Goal: Task Accomplishment & Management: Use online tool/utility

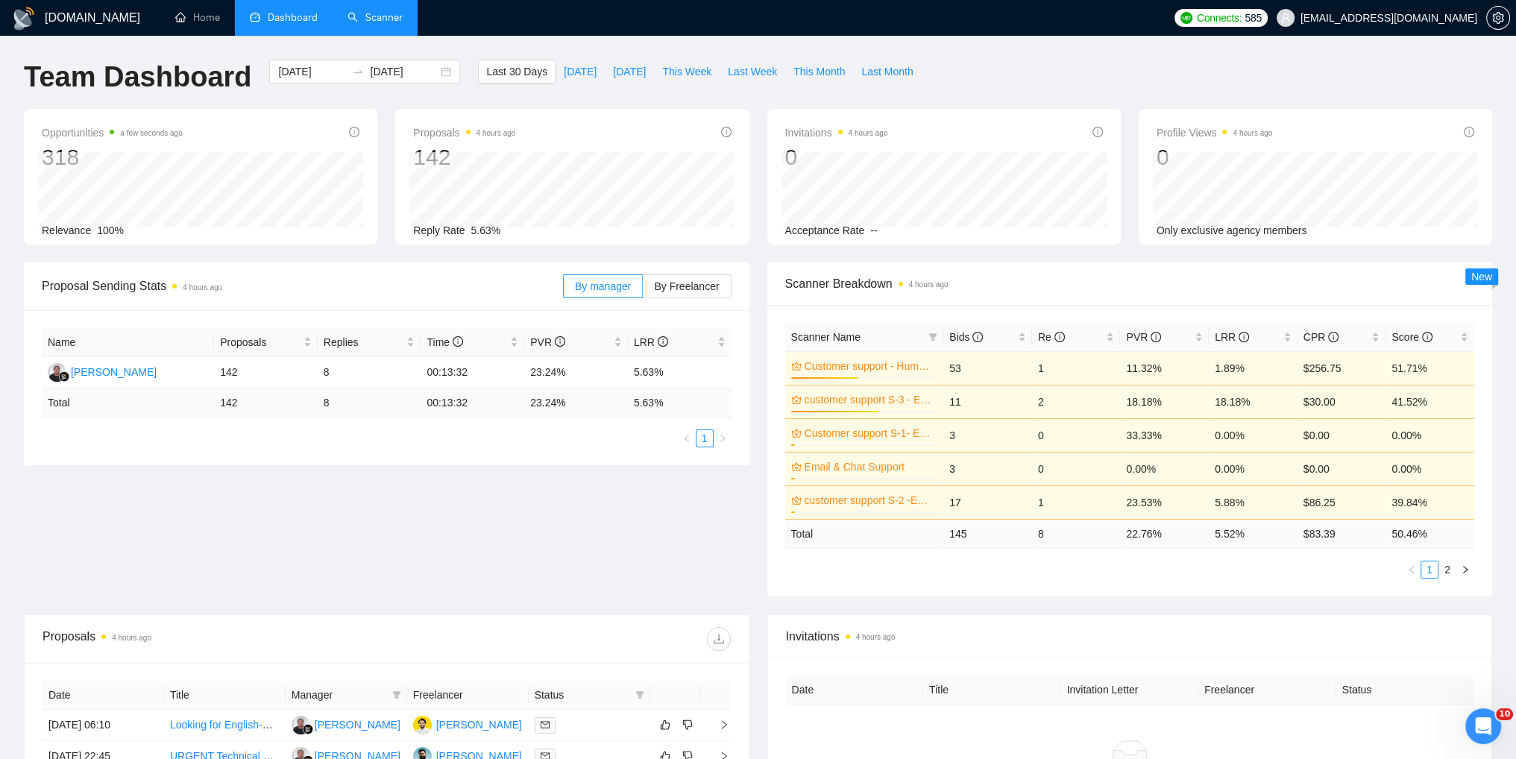
click at [374, 20] on link "Scanner" at bounding box center [375, 17] width 55 height 13
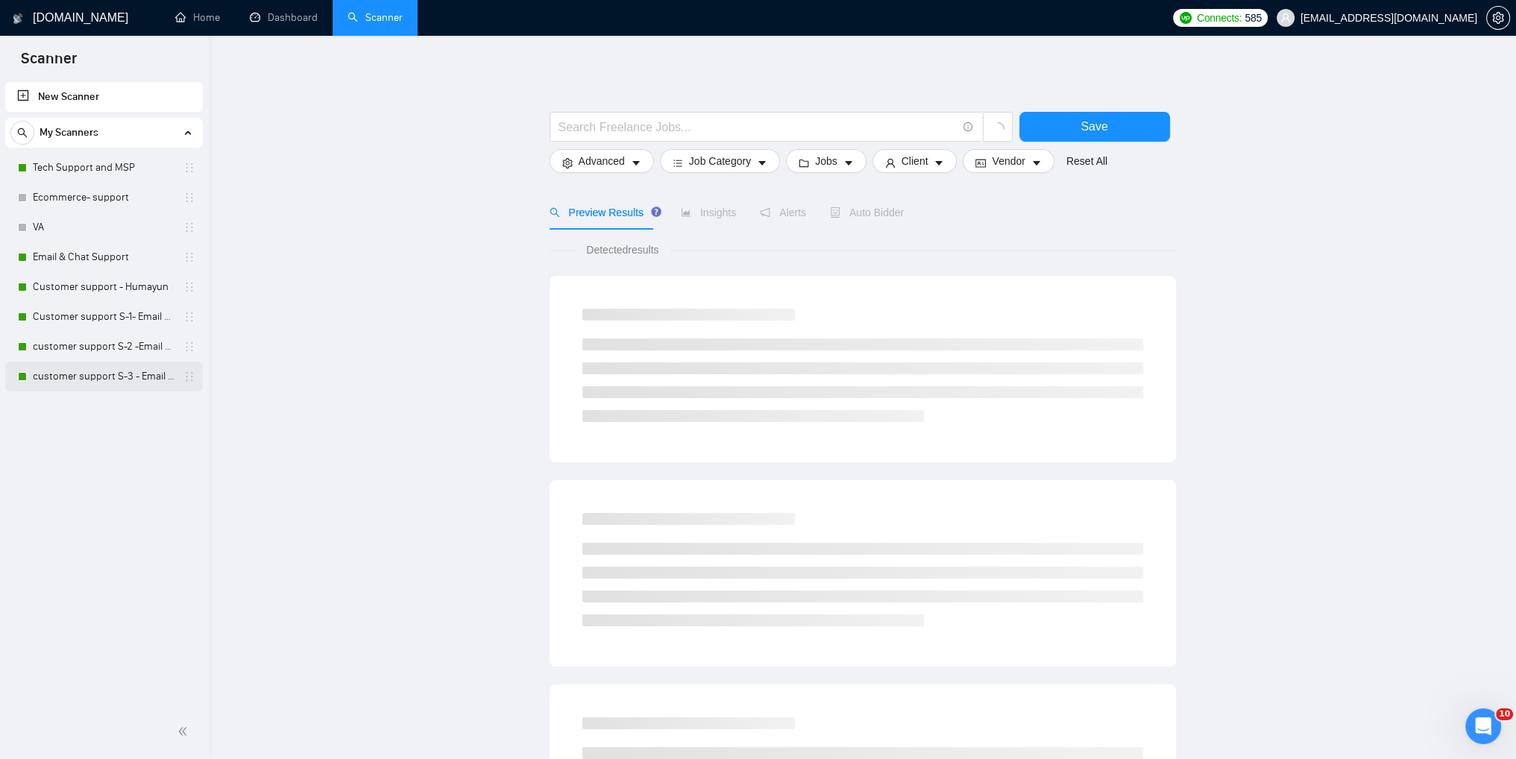
click at [98, 374] on link "customer support S-3 - Email & Chat Support(Umair)" at bounding box center [104, 377] width 142 height 30
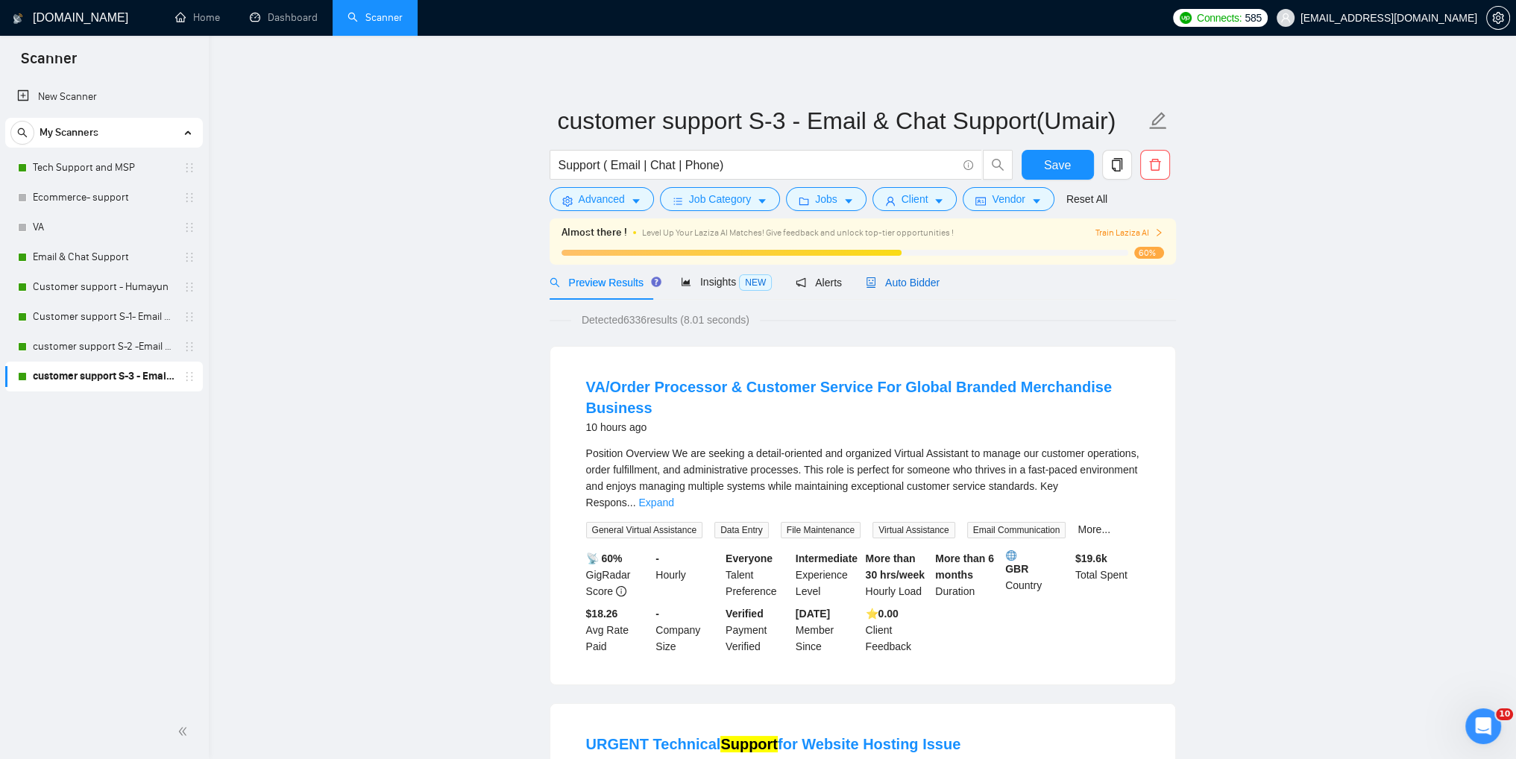
click at [886, 280] on span "Auto Bidder" at bounding box center [903, 283] width 74 height 12
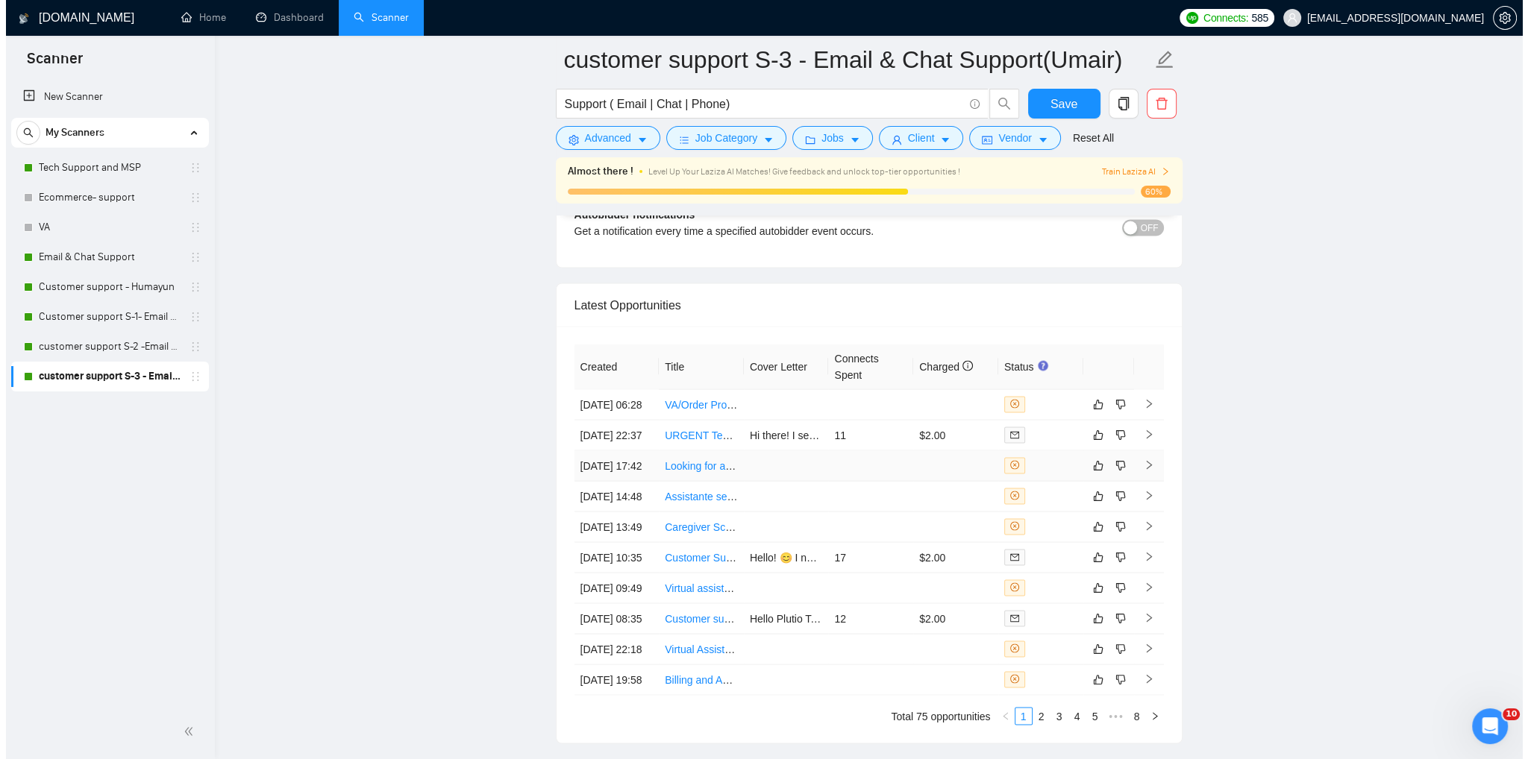
scroll to position [3580, 0]
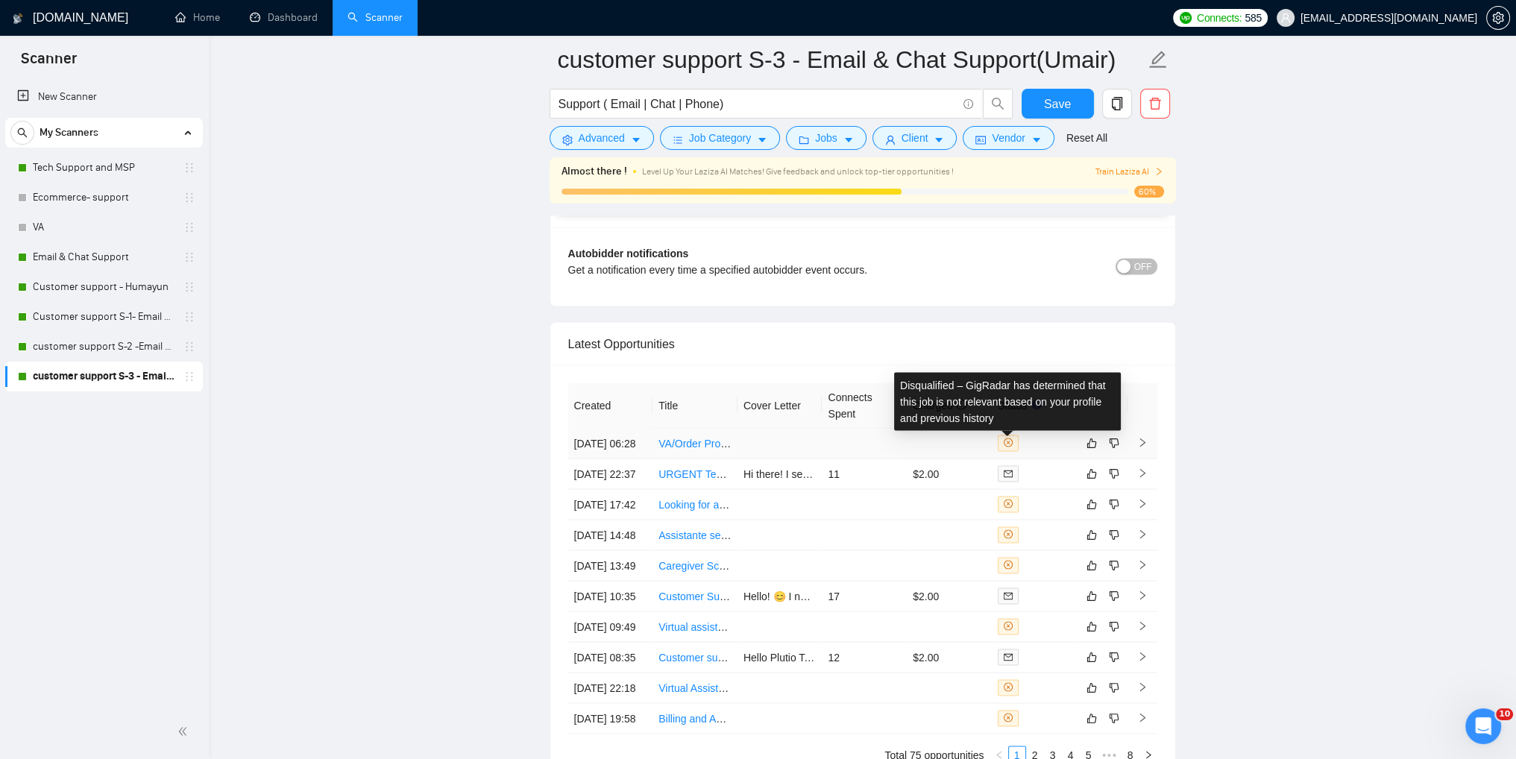
drag, startPoint x: 1008, startPoint y: 445, endPoint x: 1023, endPoint y: 445, distance: 15.7
click at [1008, 445] on icon "close-circle" at bounding box center [1008, 442] width 9 height 9
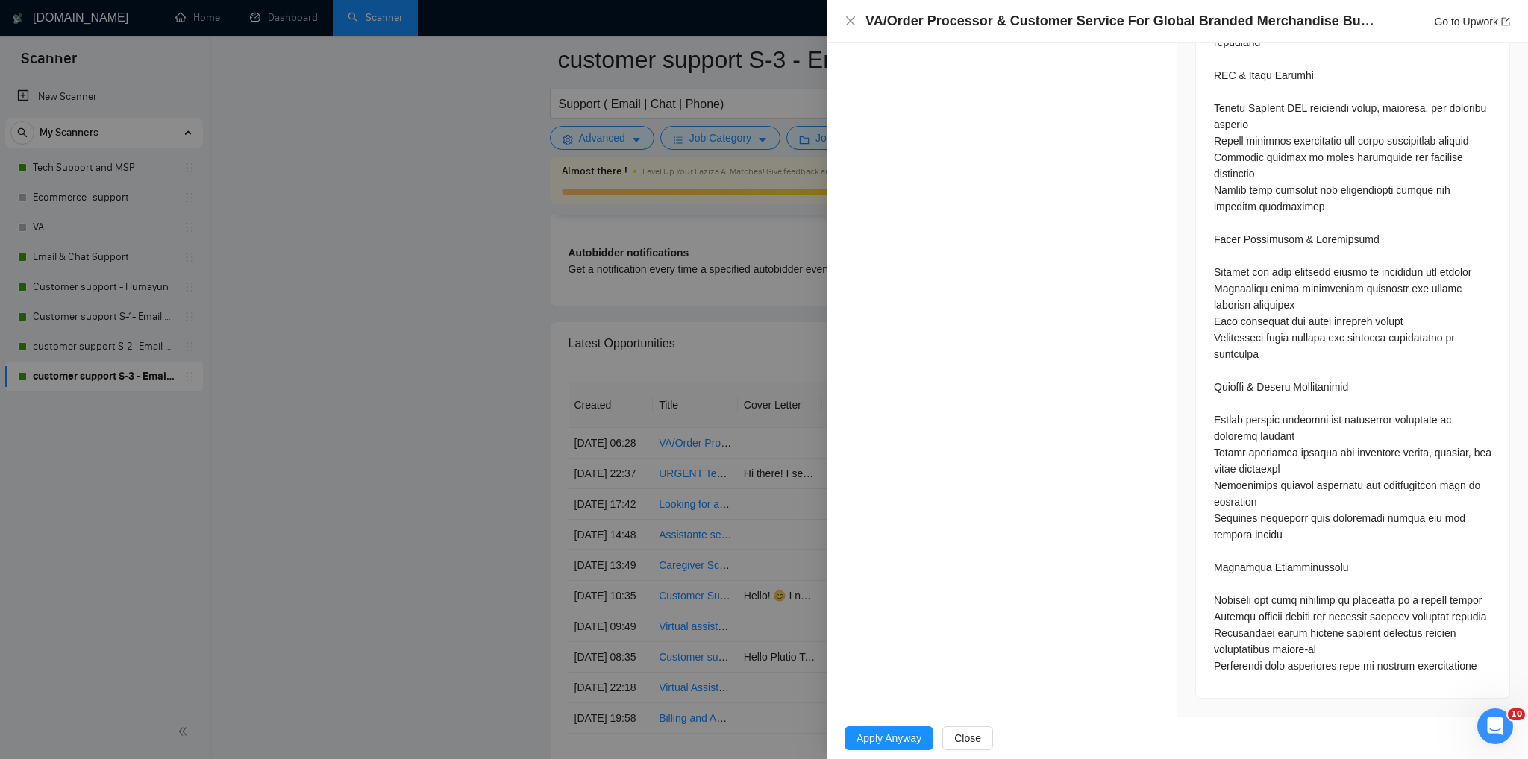
scroll to position [1129, 0]
drag, startPoint x: 960, startPoint y: 735, endPoint x: 934, endPoint y: 641, distance: 96.8
click at [960, 735] on span "Close" at bounding box center [967, 738] width 27 height 16
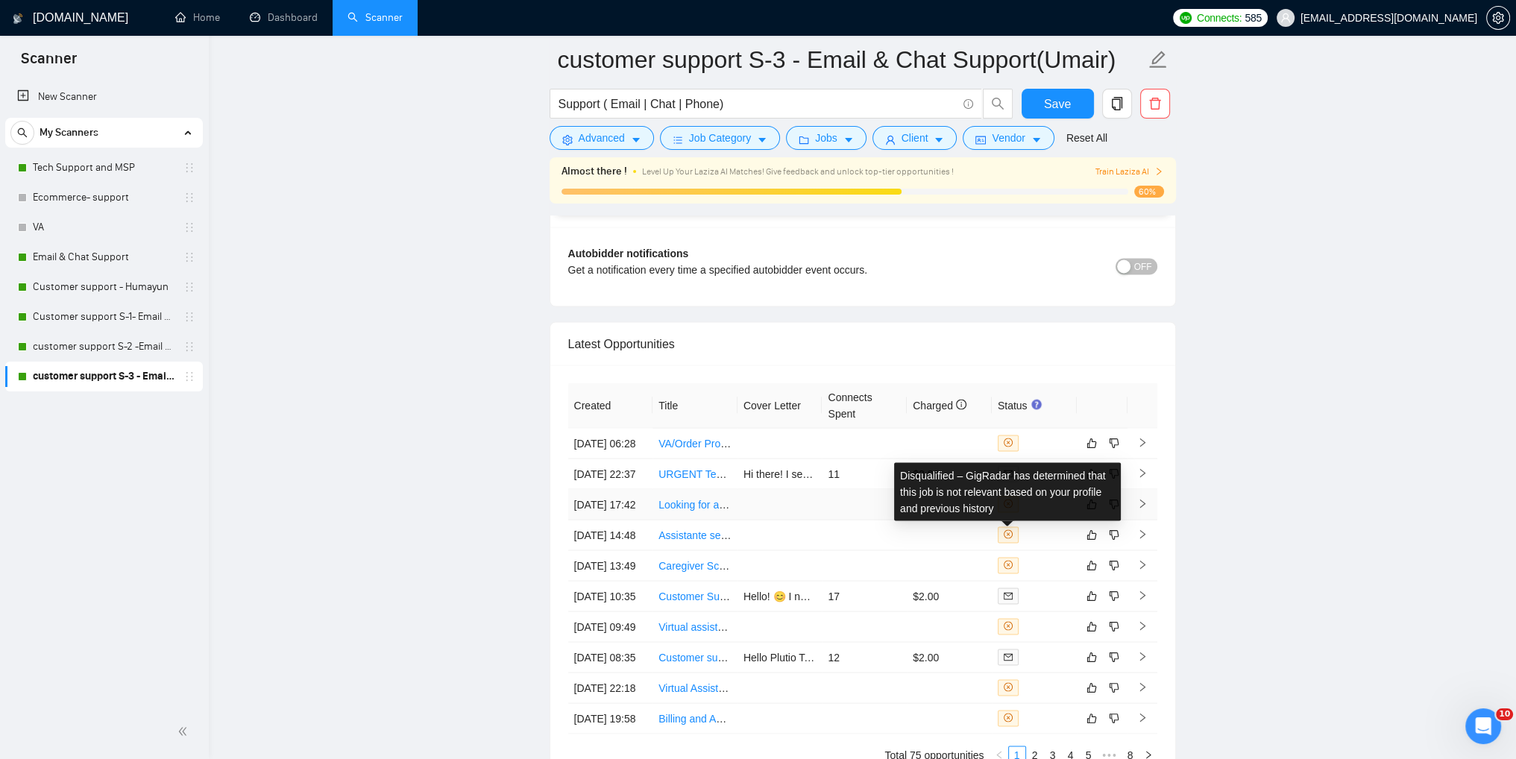
click at [1007, 508] on icon "close-circle" at bounding box center [1008, 503] width 9 height 9
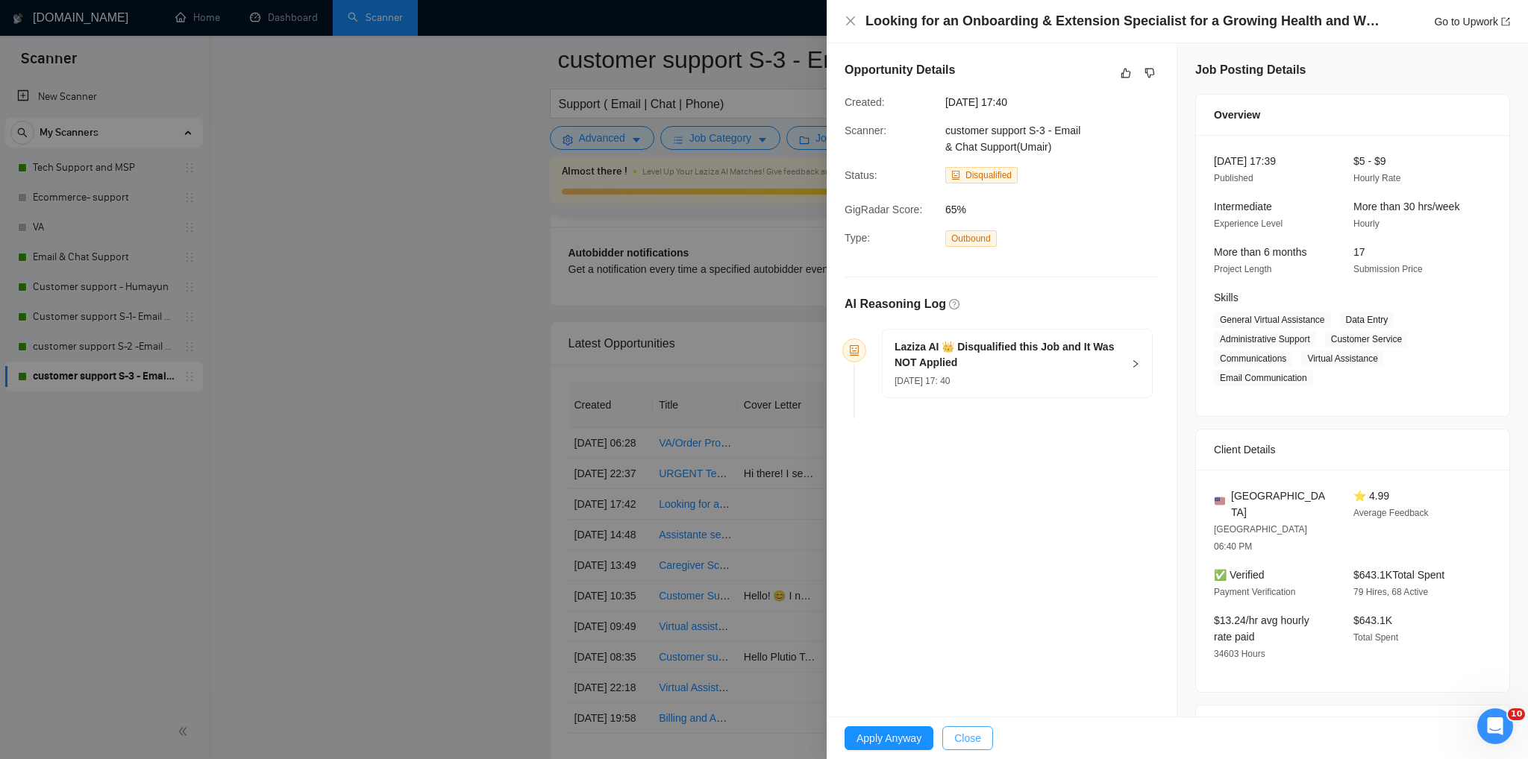
click at [976, 737] on span "Close" at bounding box center [967, 738] width 27 height 16
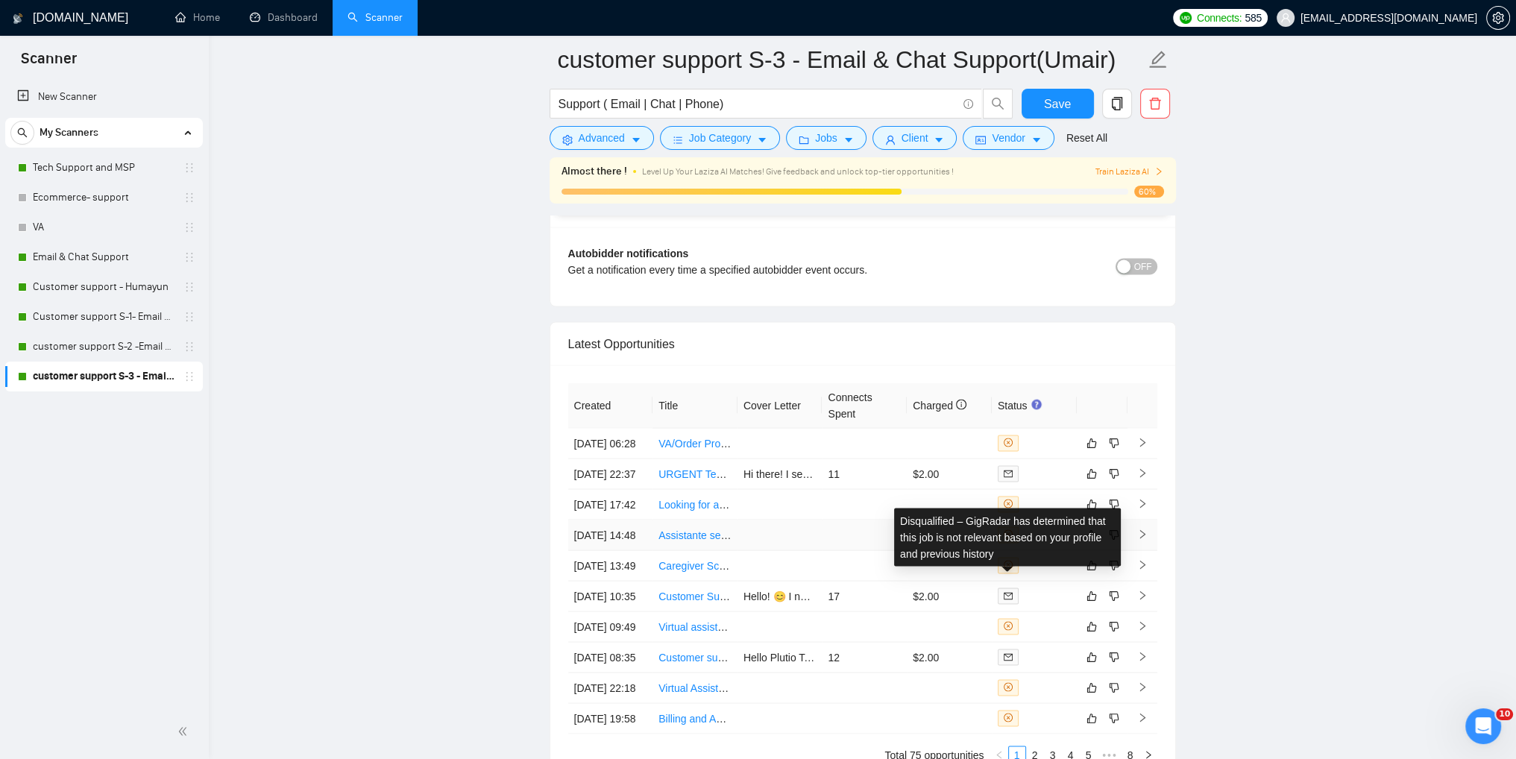
click at [1007, 539] on icon "close-circle" at bounding box center [1008, 534] width 9 height 9
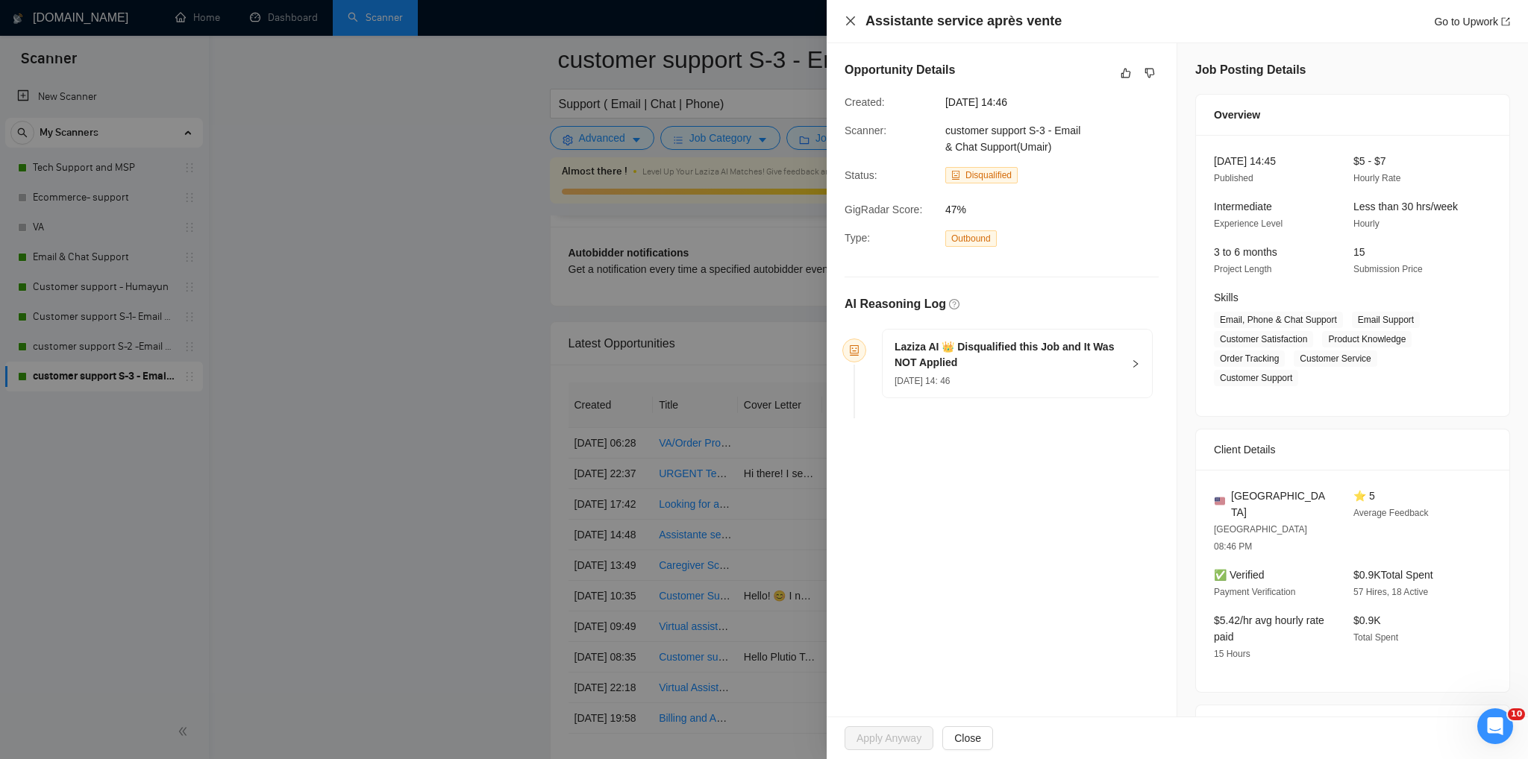
click at [854, 20] on icon "close" at bounding box center [850, 21] width 12 height 12
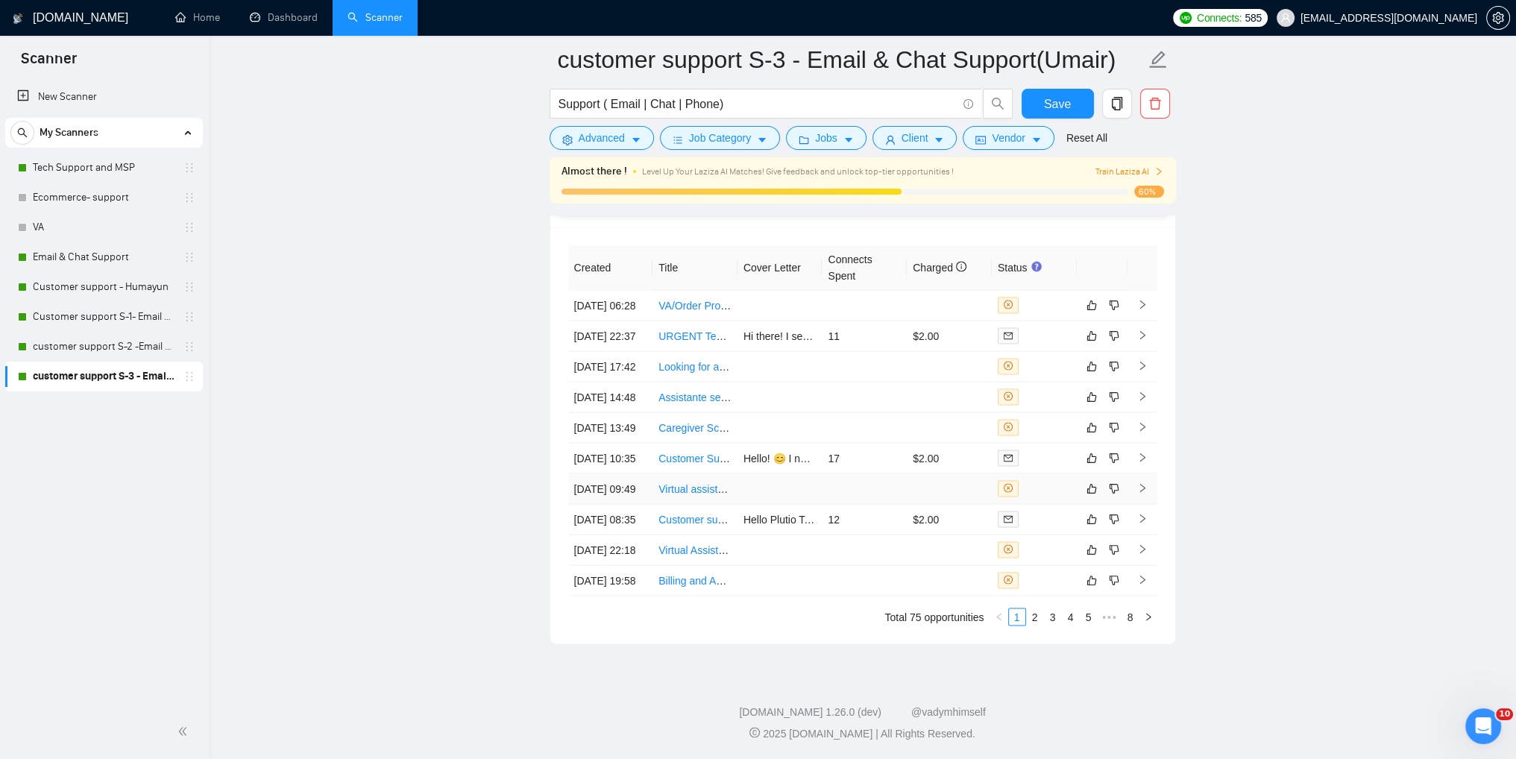
scroll to position [3860, 0]
click at [1035, 615] on link "2" at bounding box center [1035, 617] width 16 height 16
click at [106, 350] on link "customer support S-2 -Email & Chat Support (Bulla)" at bounding box center [104, 347] width 142 height 30
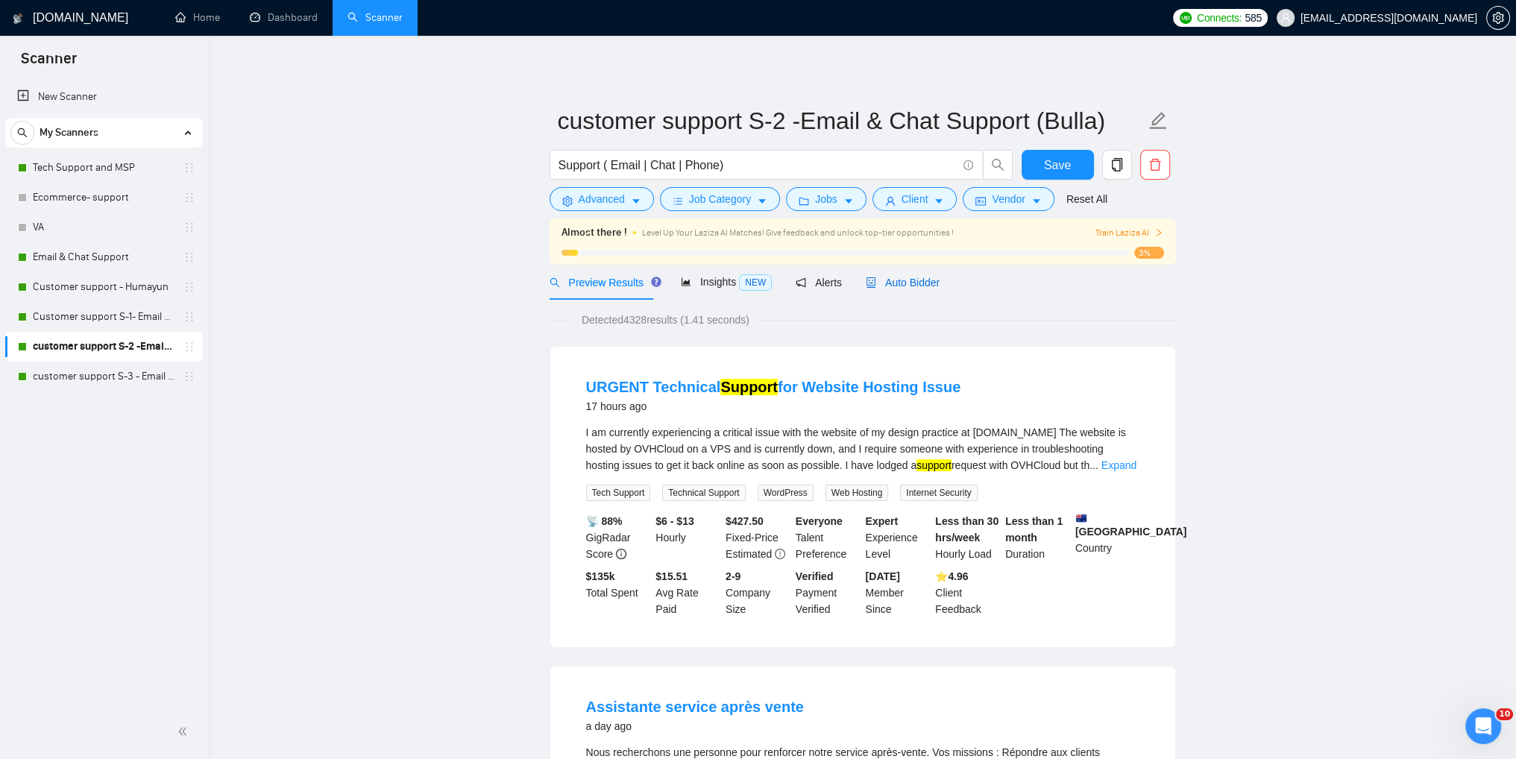
click at [904, 284] on span "Auto Bidder" at bounding box center [903, 283] width 74 height 12
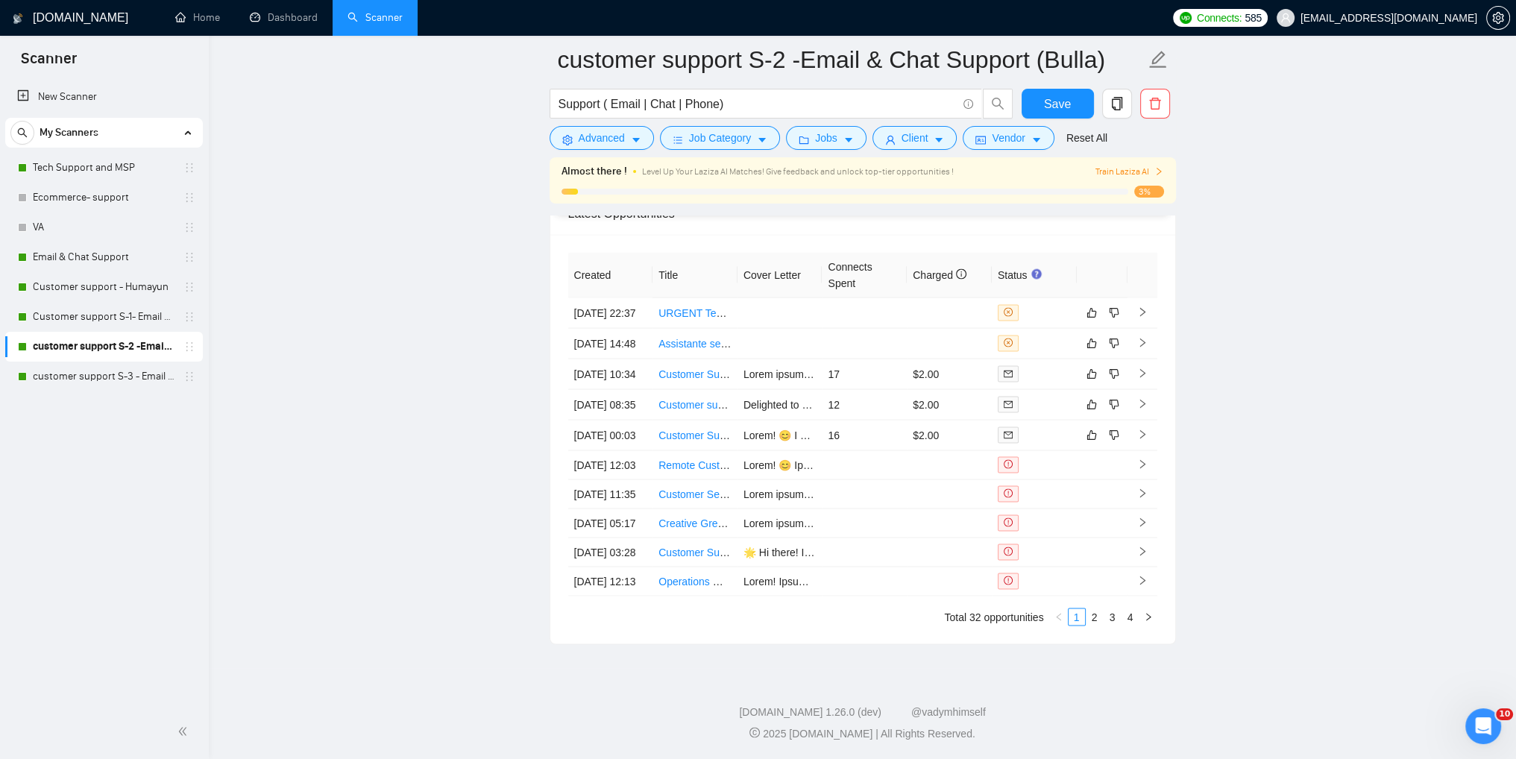
scroll to position [3621, 0]
click at [84, 323] on link "Customer support S-1- Email & Chat Support" at bounding box center [104, 317] width 142 height 30
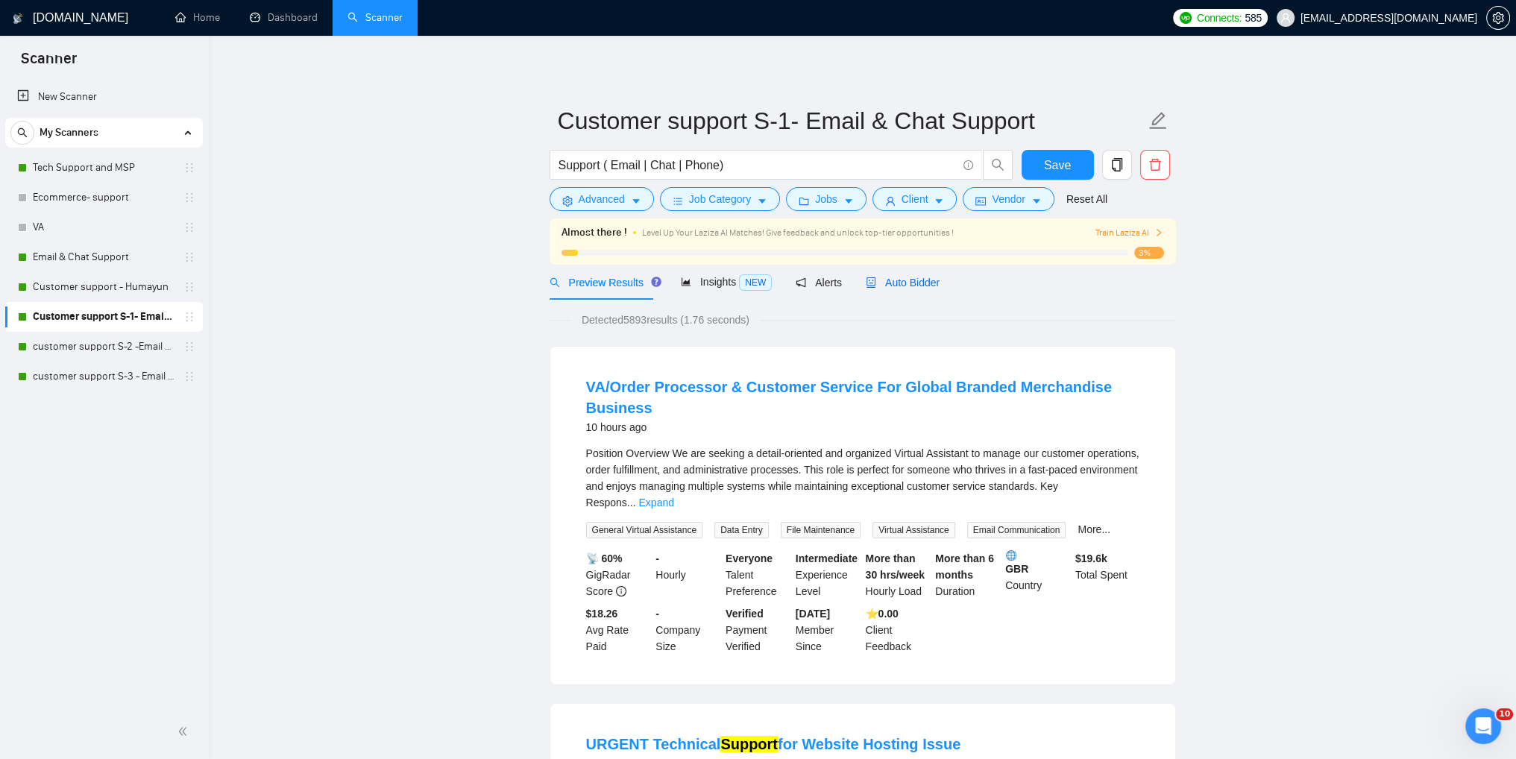
click at [873, 288] on span "Auto Bidder" at bounding box center [903, 283] width 74 height 12
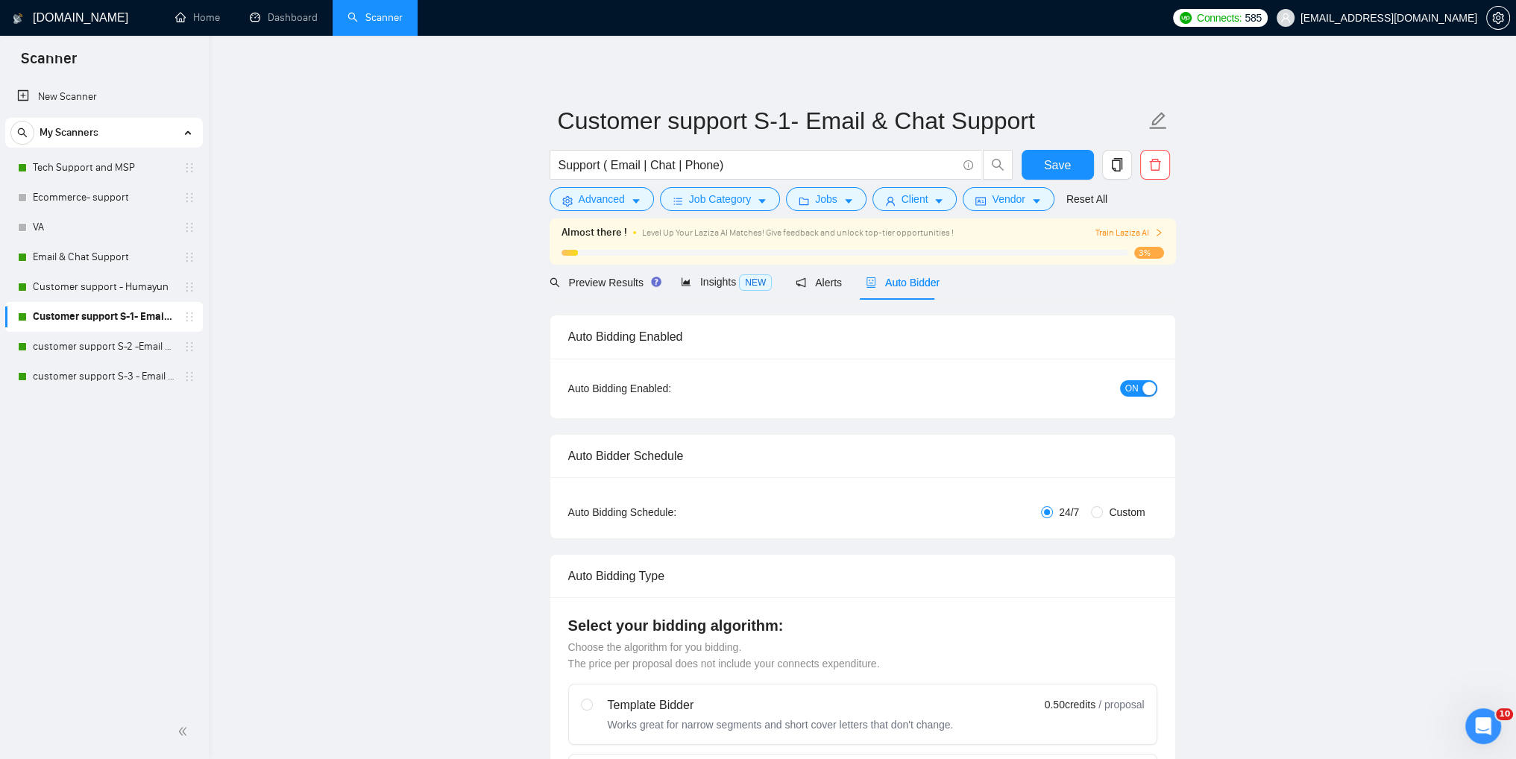
drag, startPoint x: 90, startPoint y: 286, endPoint x: 1116, endPoint y: 503, distance: 1048.3
click at [90, 286] on link "Customer support - Humayun" at bounding box center [104, 287] width 142 height 30
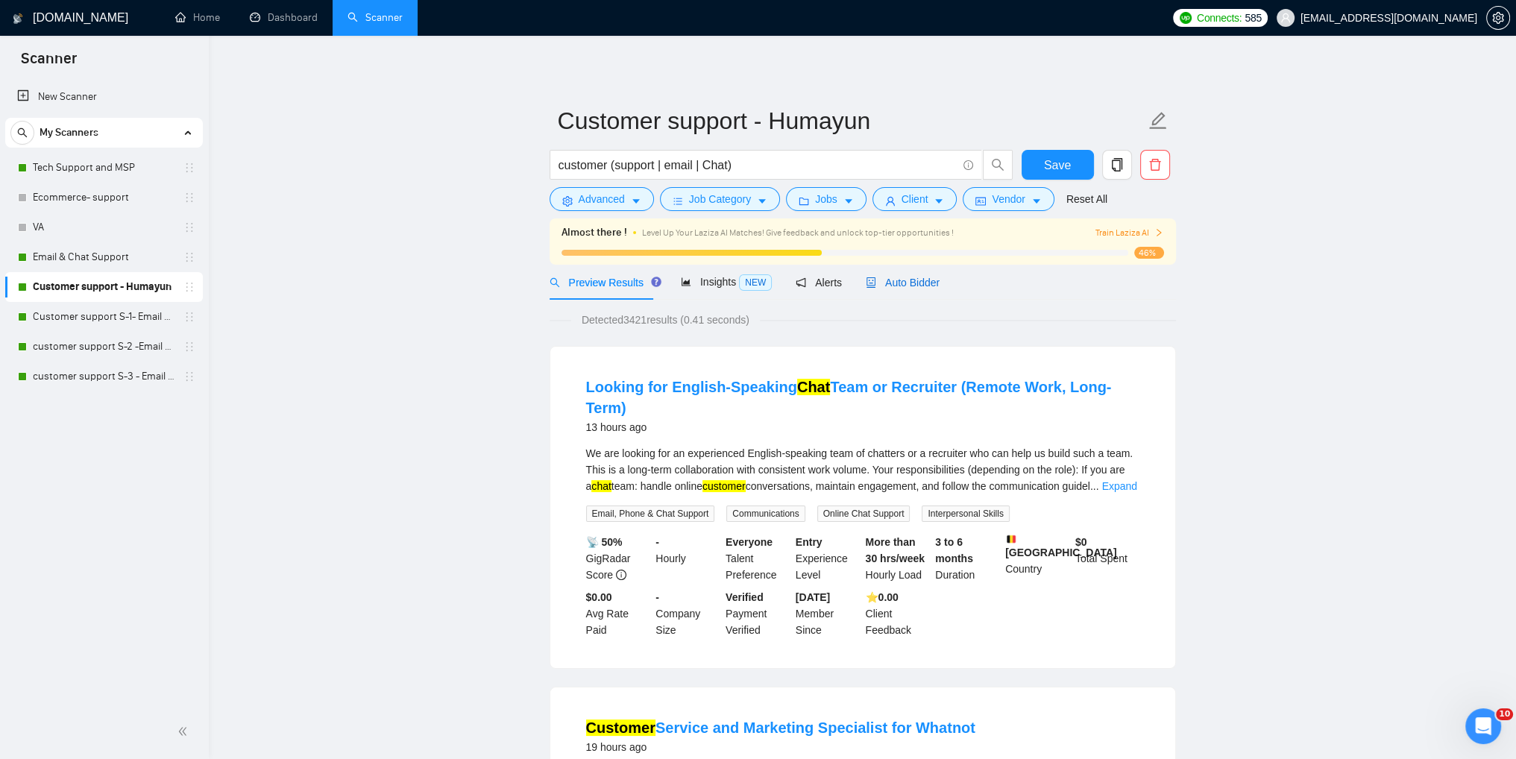
click at [903, 283] on span "Auto Bidder" at bounding box center [903, 283] width 74 height 12
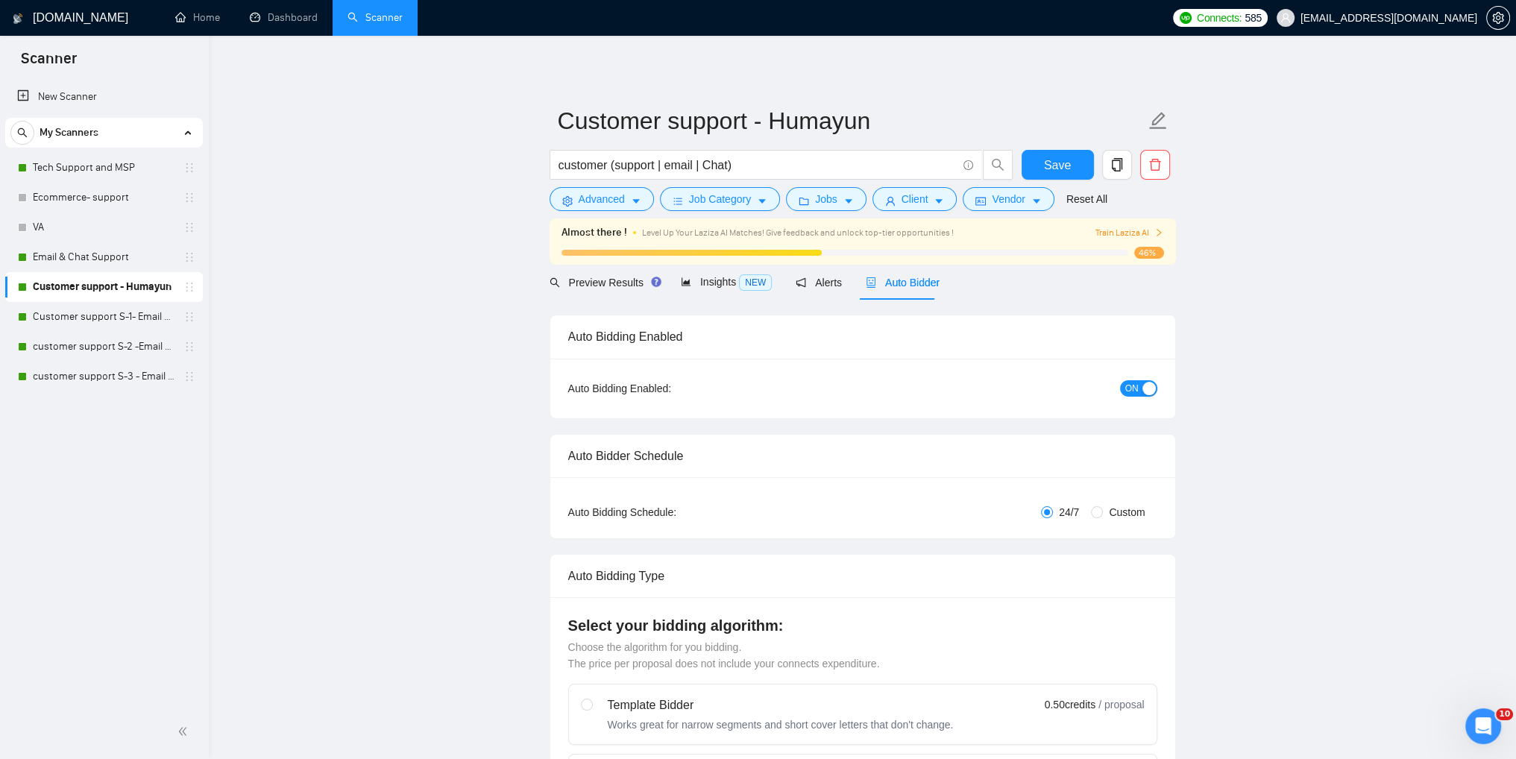
checkbox input "true"
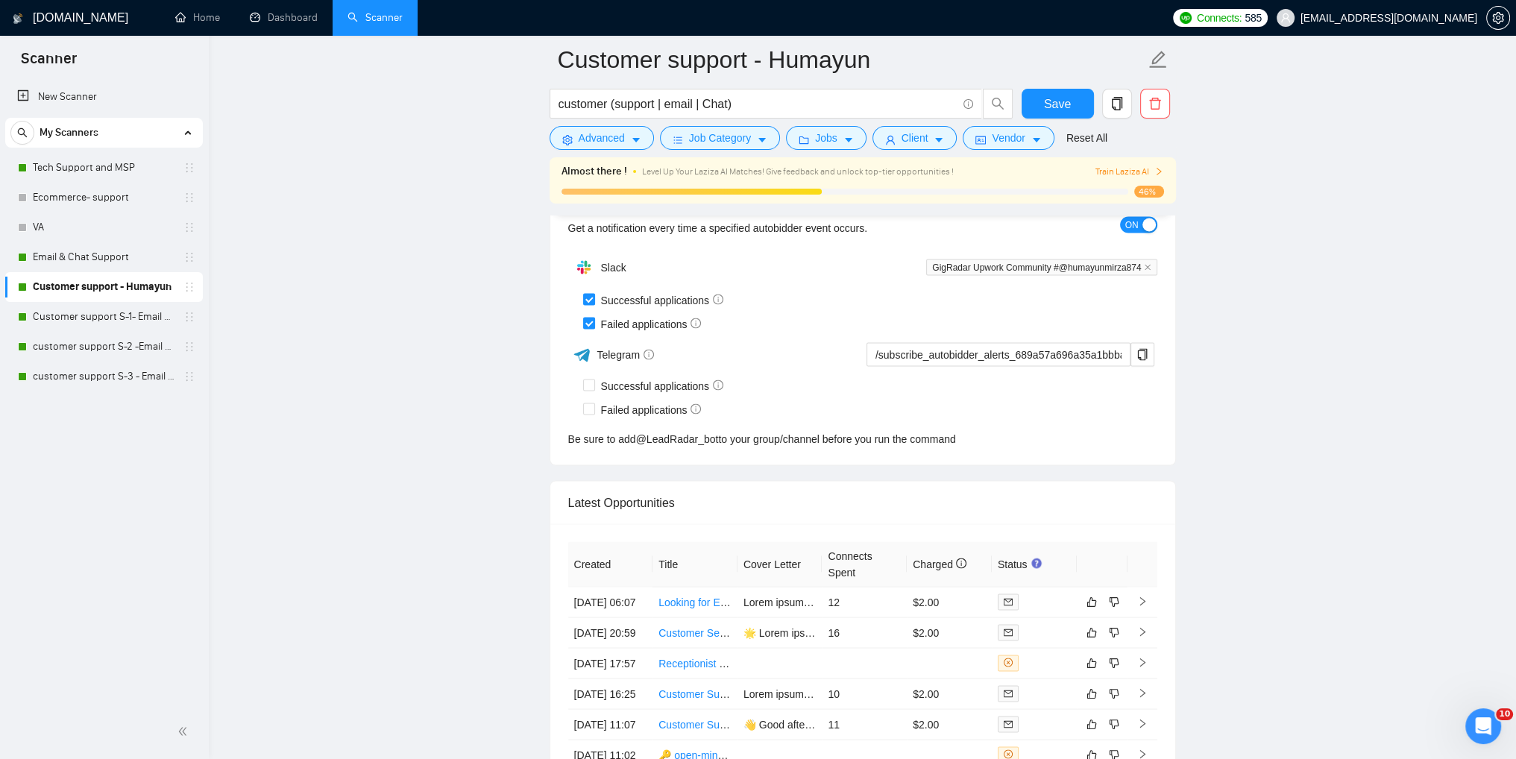
scroll to position [3574, 0]
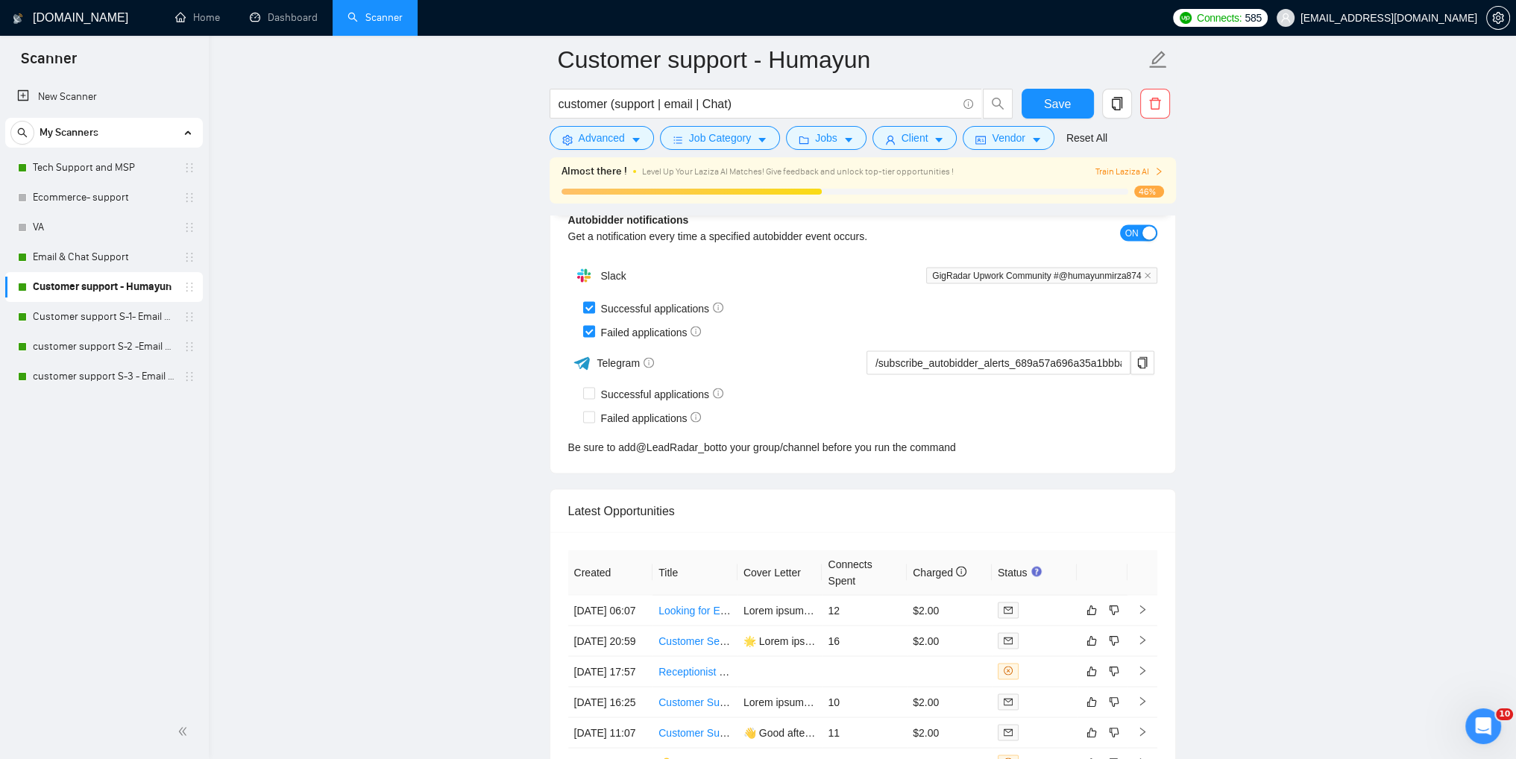
drag, startPoint x: 90, startPoint y: 372, endPoint x: 1187, endPoint y: 395, distance: 1097.5
click at [90, 372] on link "customer support S-3 - Email & Chat Support(Umair)" at bounding box center [104, 377] width 142 height 30
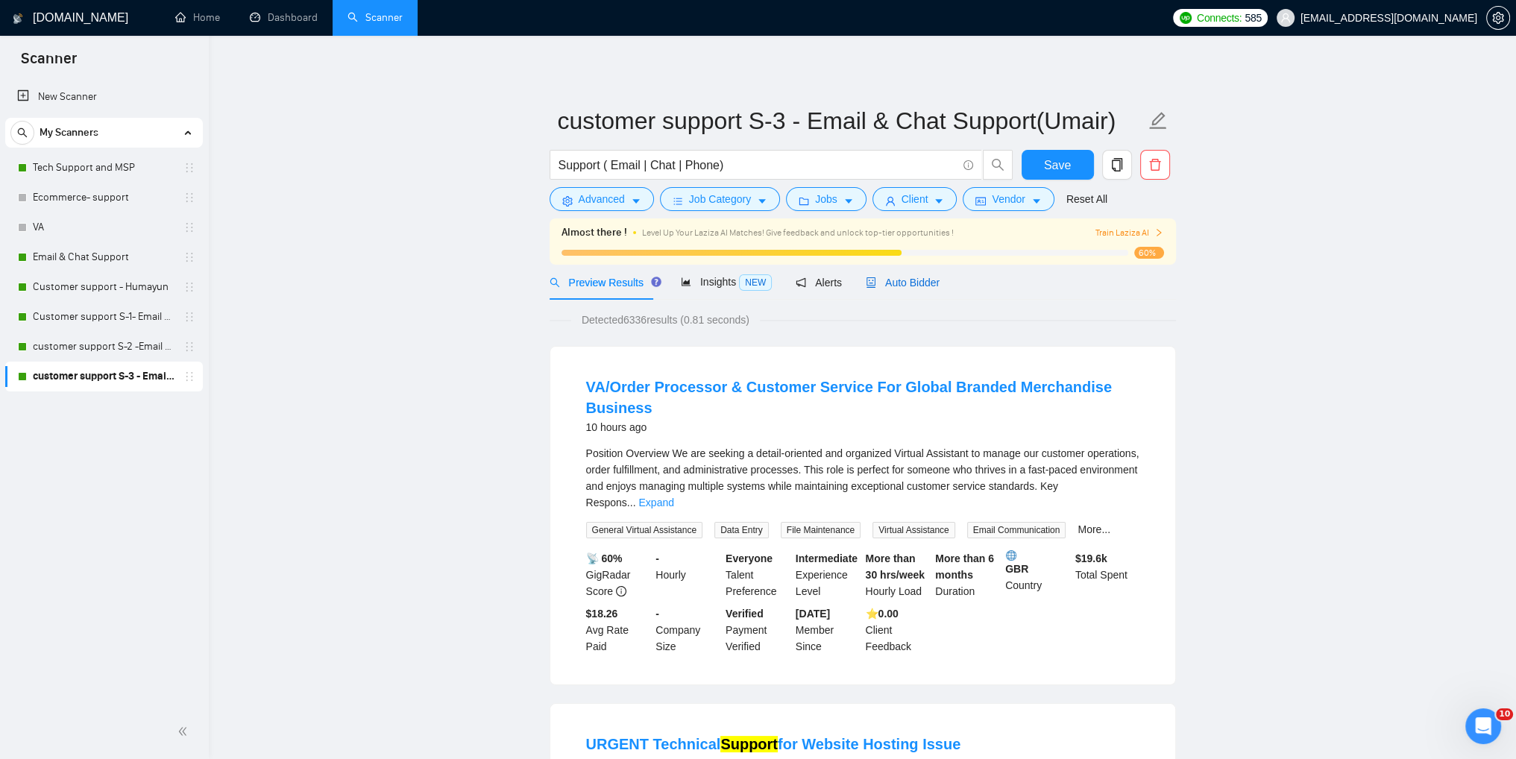
click at [866, 278] on icon "robot" at bounding box center [871, 282] width 10 height 10
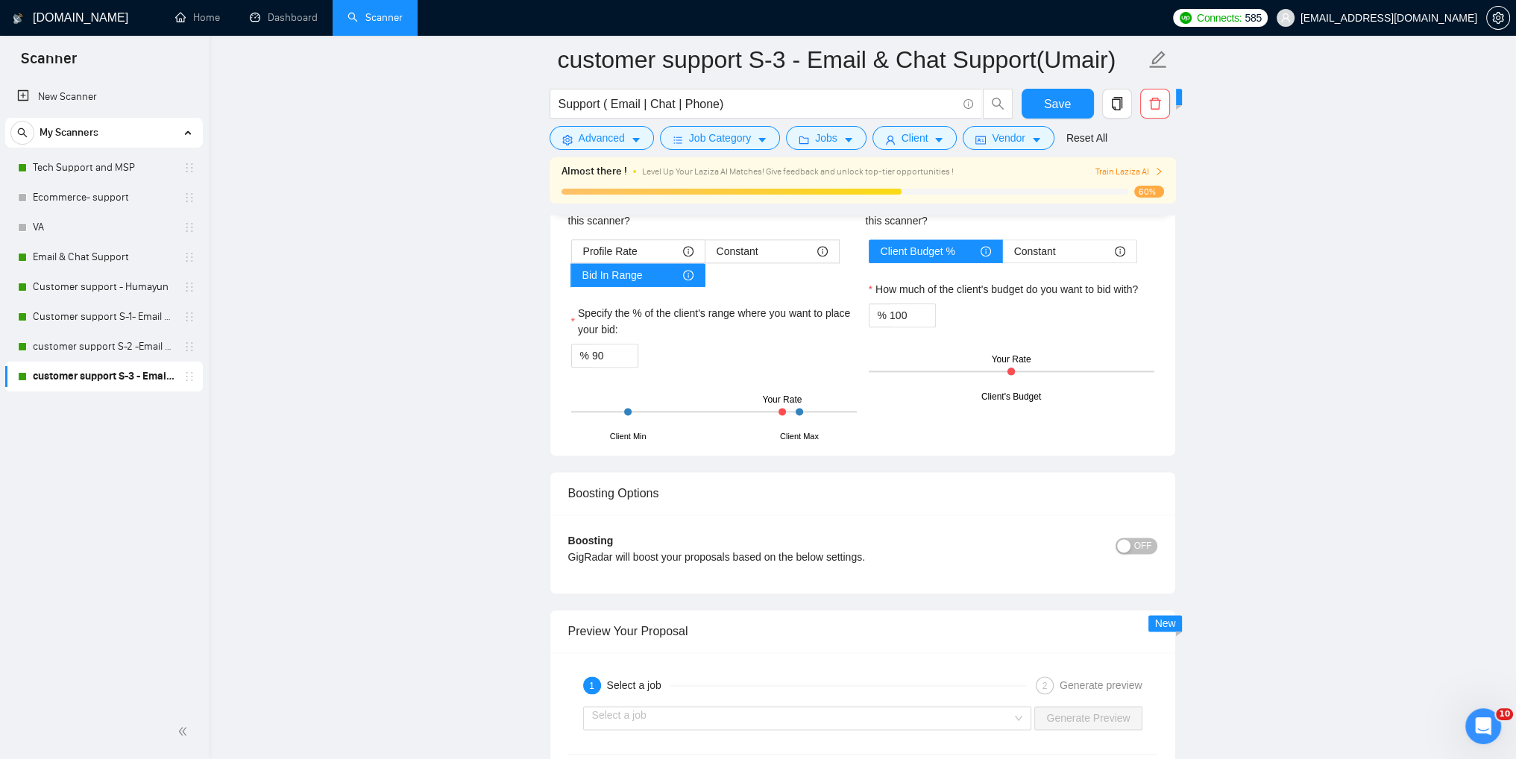
scroll to position [2387, 0]
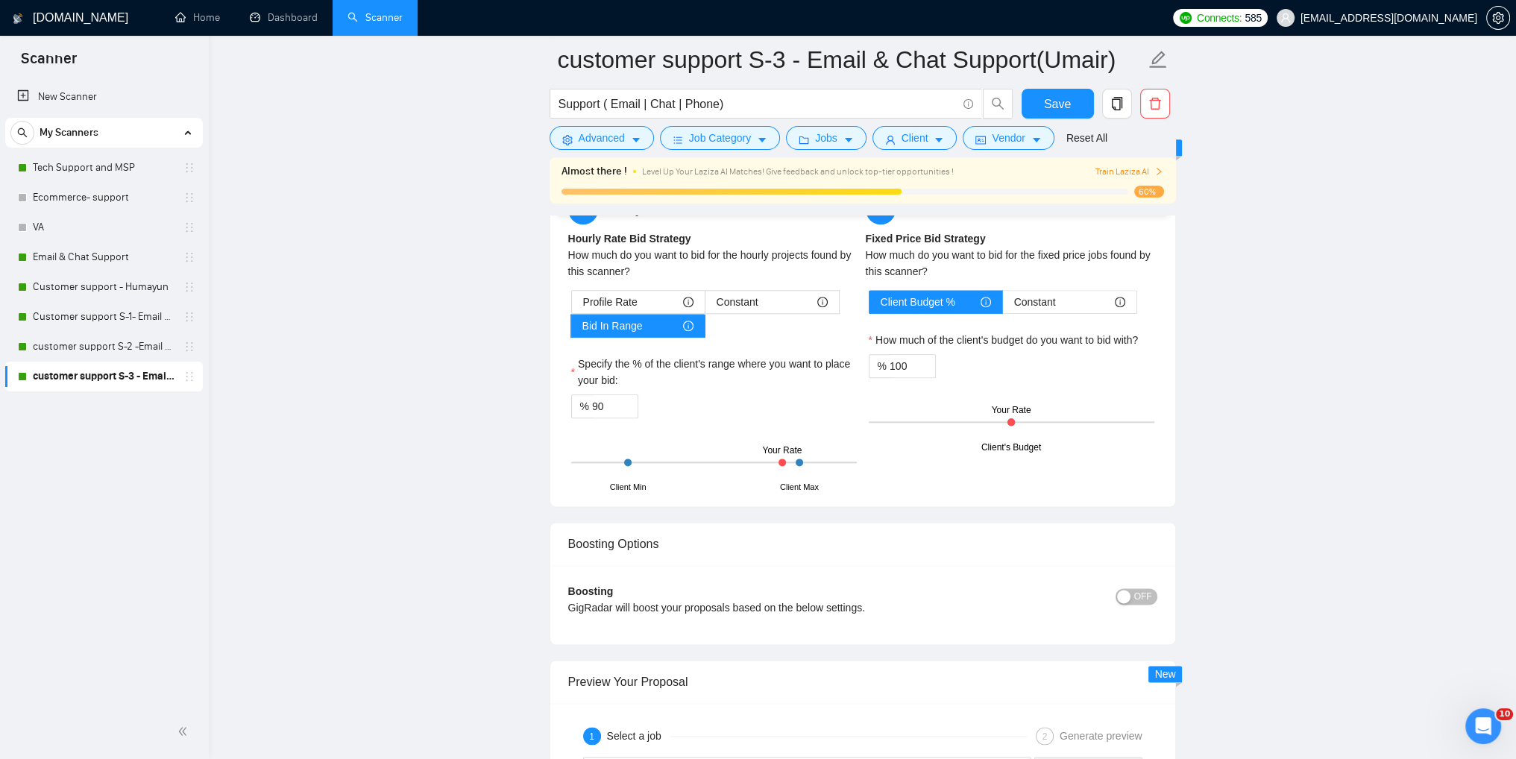
drag, startPoint x: 782, startPoint y: 459, endPoint x: 799, endPoint y: 459, distance: 17.2
click at [799, 459] on div "Client Min Client Max Your Rate" at bounding box center [714, 462] width 286 height 52
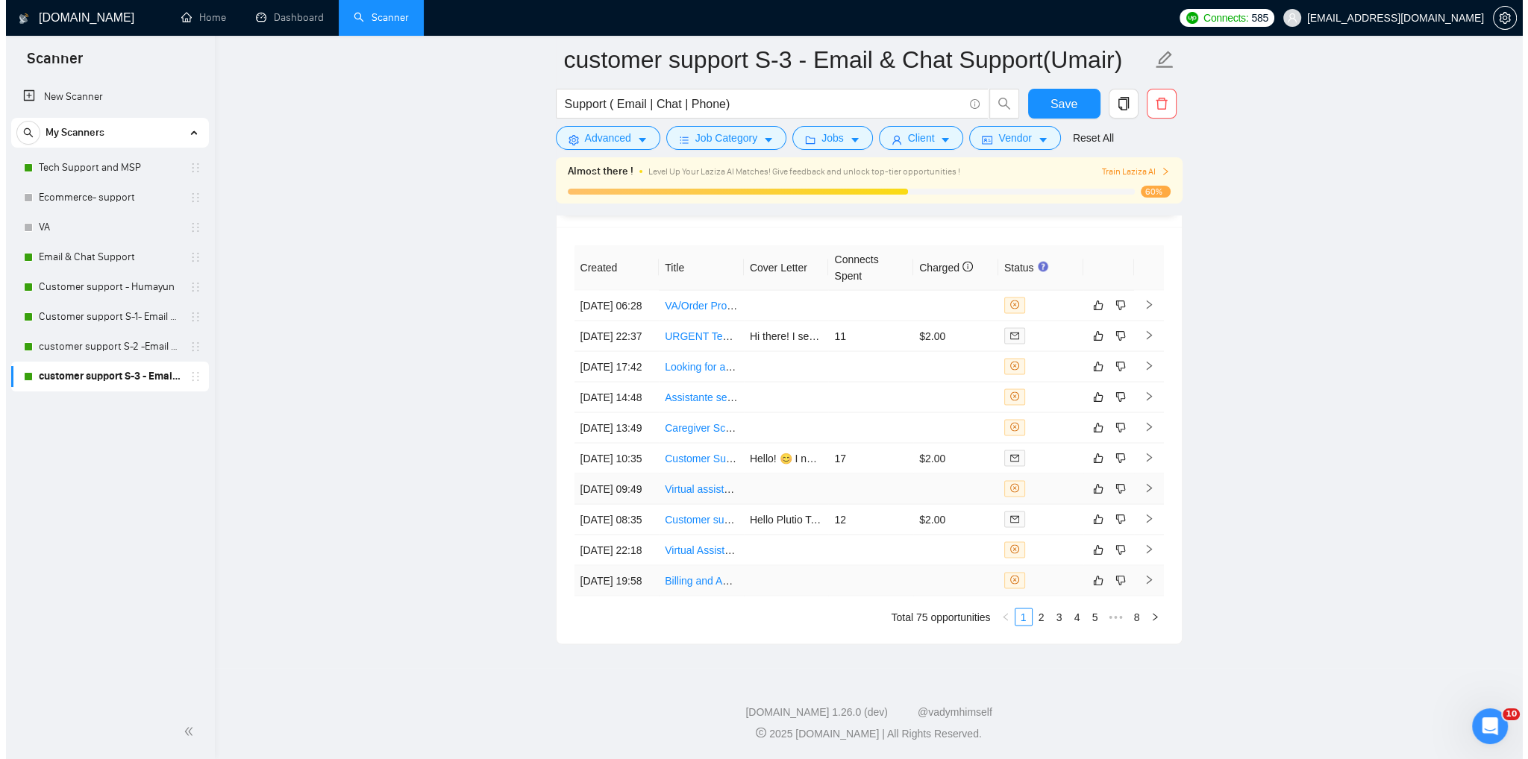
scroll to position [3785, 0]
click at [1039, 625] on link "2" at bounding box center [1035, 617] width 16 height 16
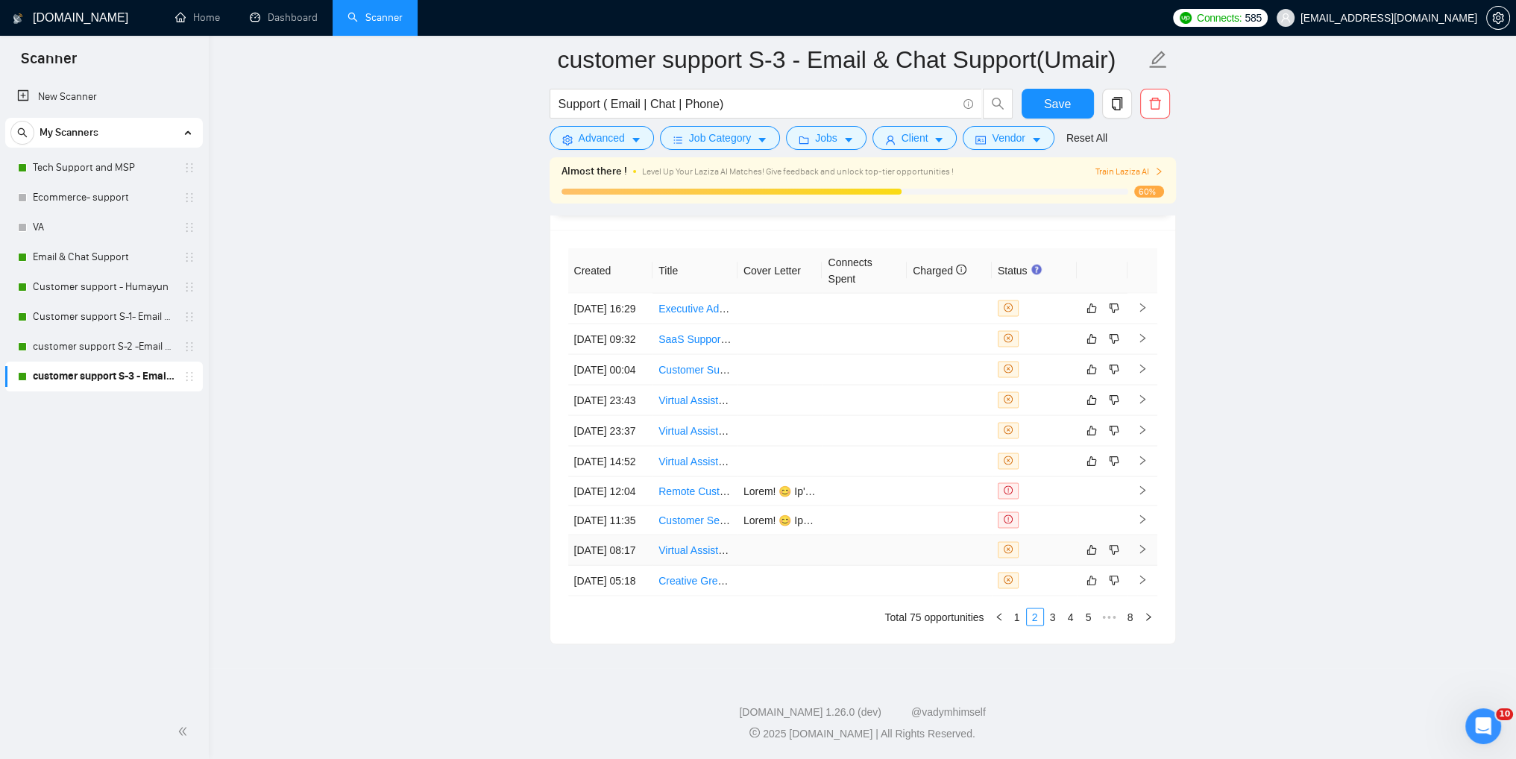
click at [1138, 554] on icon "right" at bounding box center [1143, 549] width 10 height 10
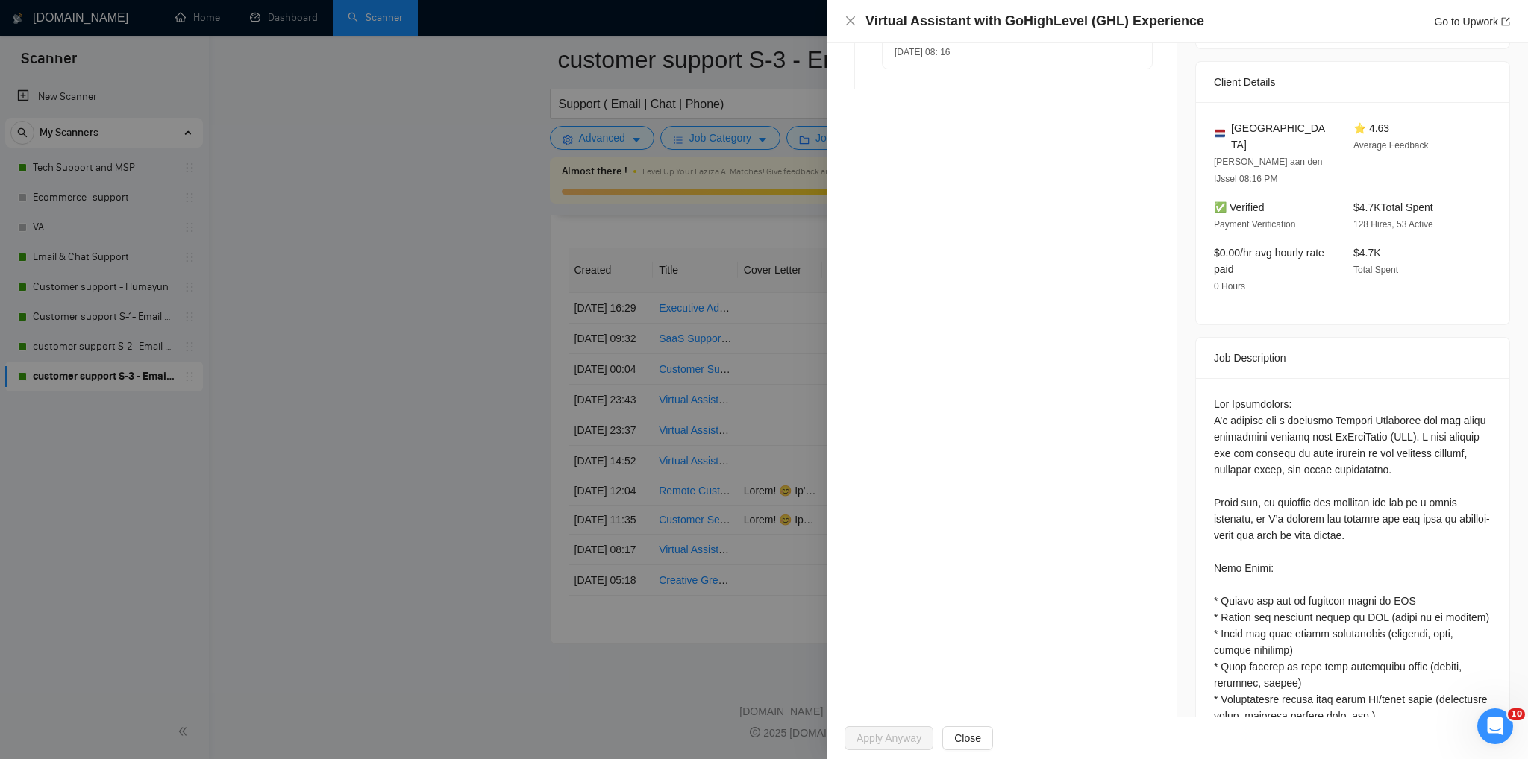
scroll to position [522, 0]
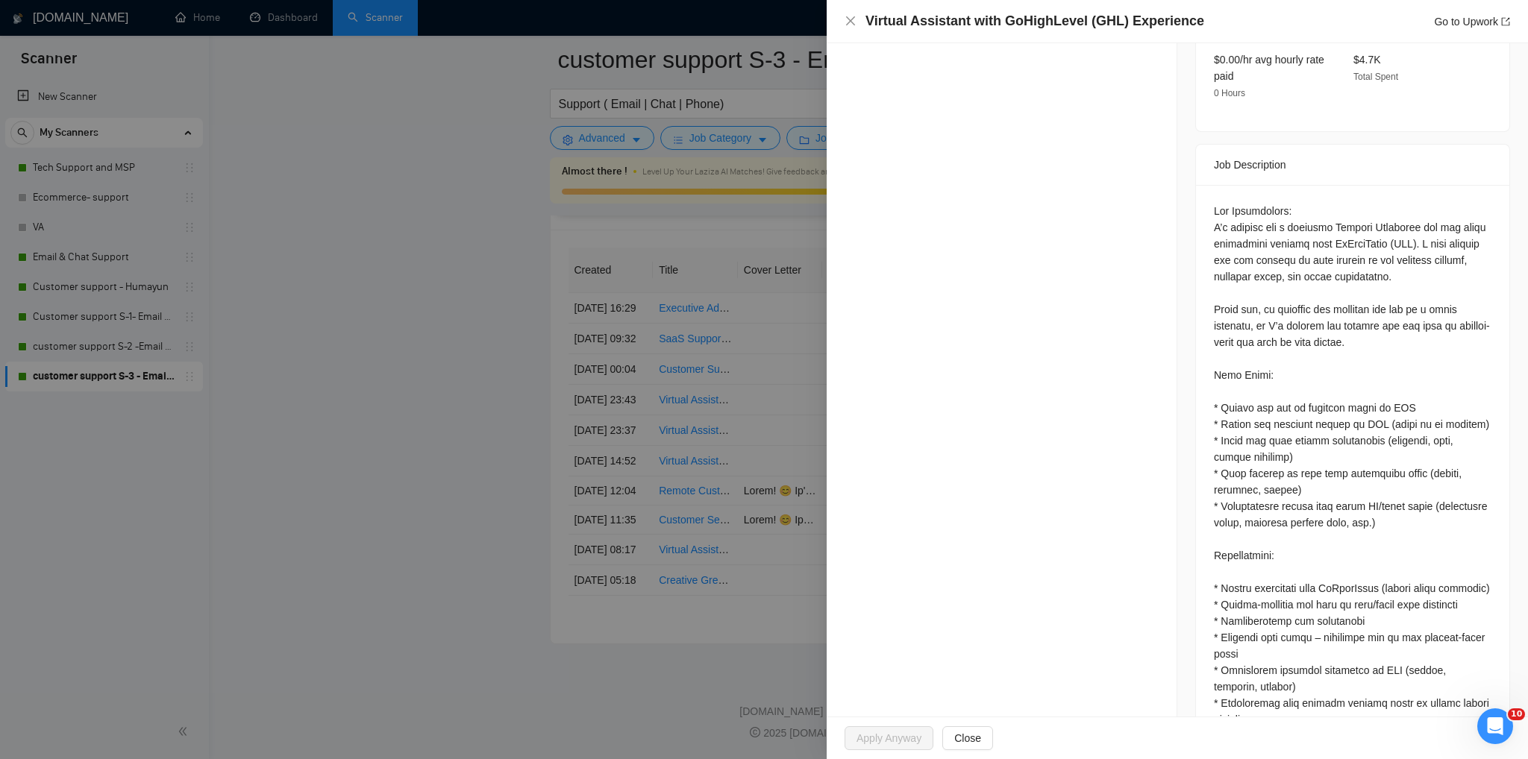
click at [257, 462] on div at bounding box center [764, 379] width 1528 height 759
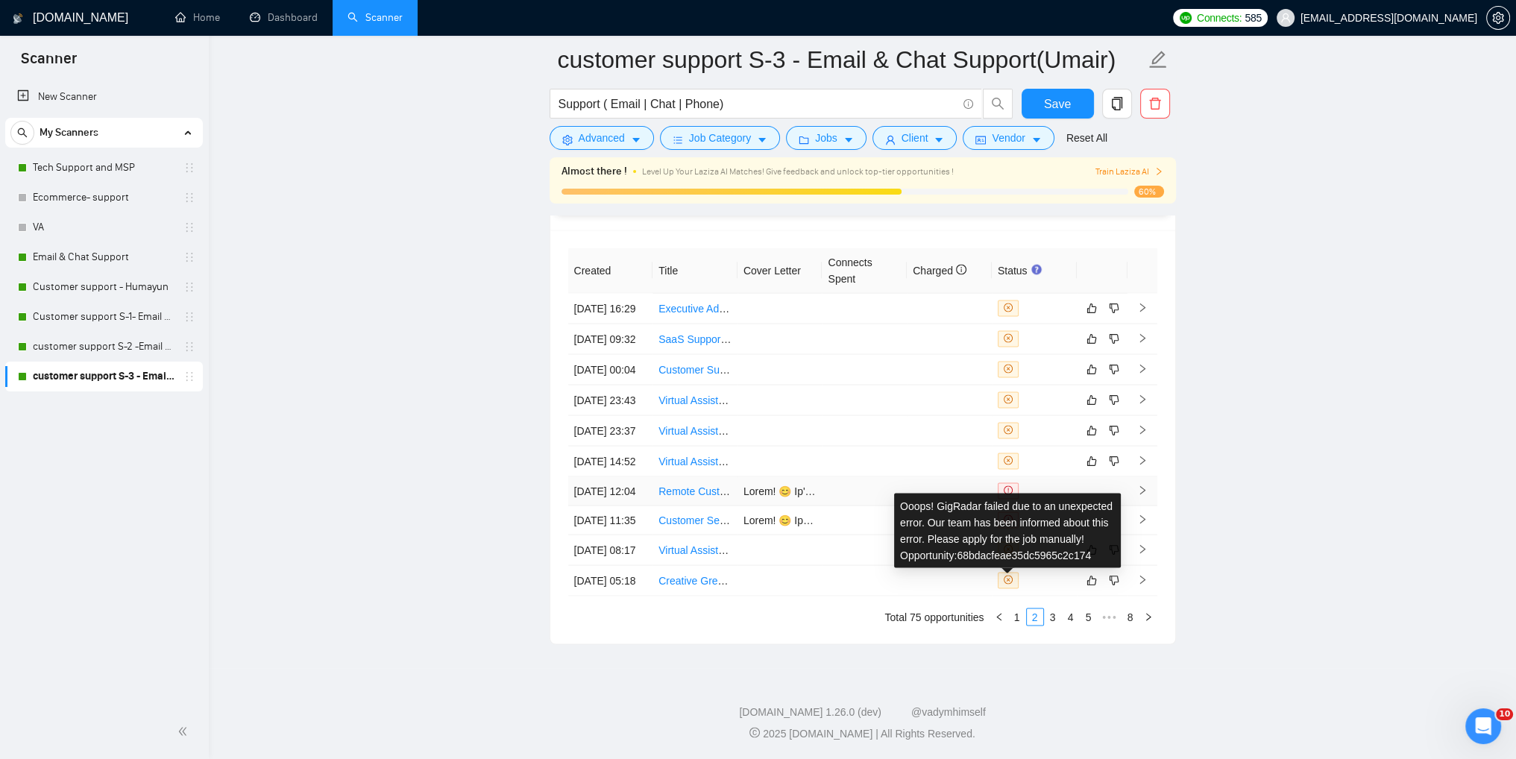
click at [1007, 499] on span at bounding box center [1008, 491] width 21 height 16
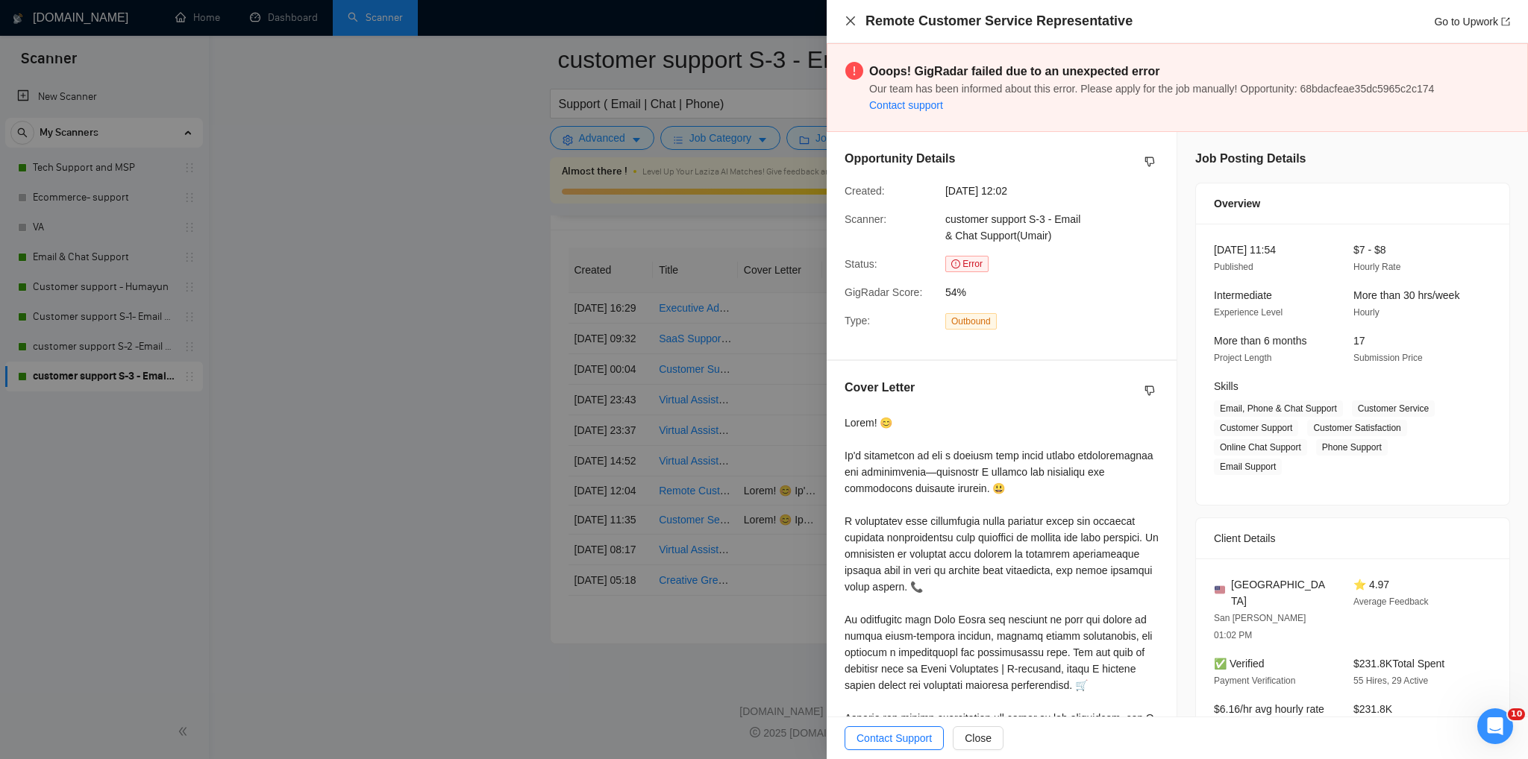
click at [845, 25] on icon "close" at bounding box center [850, 21] width 12 height 12
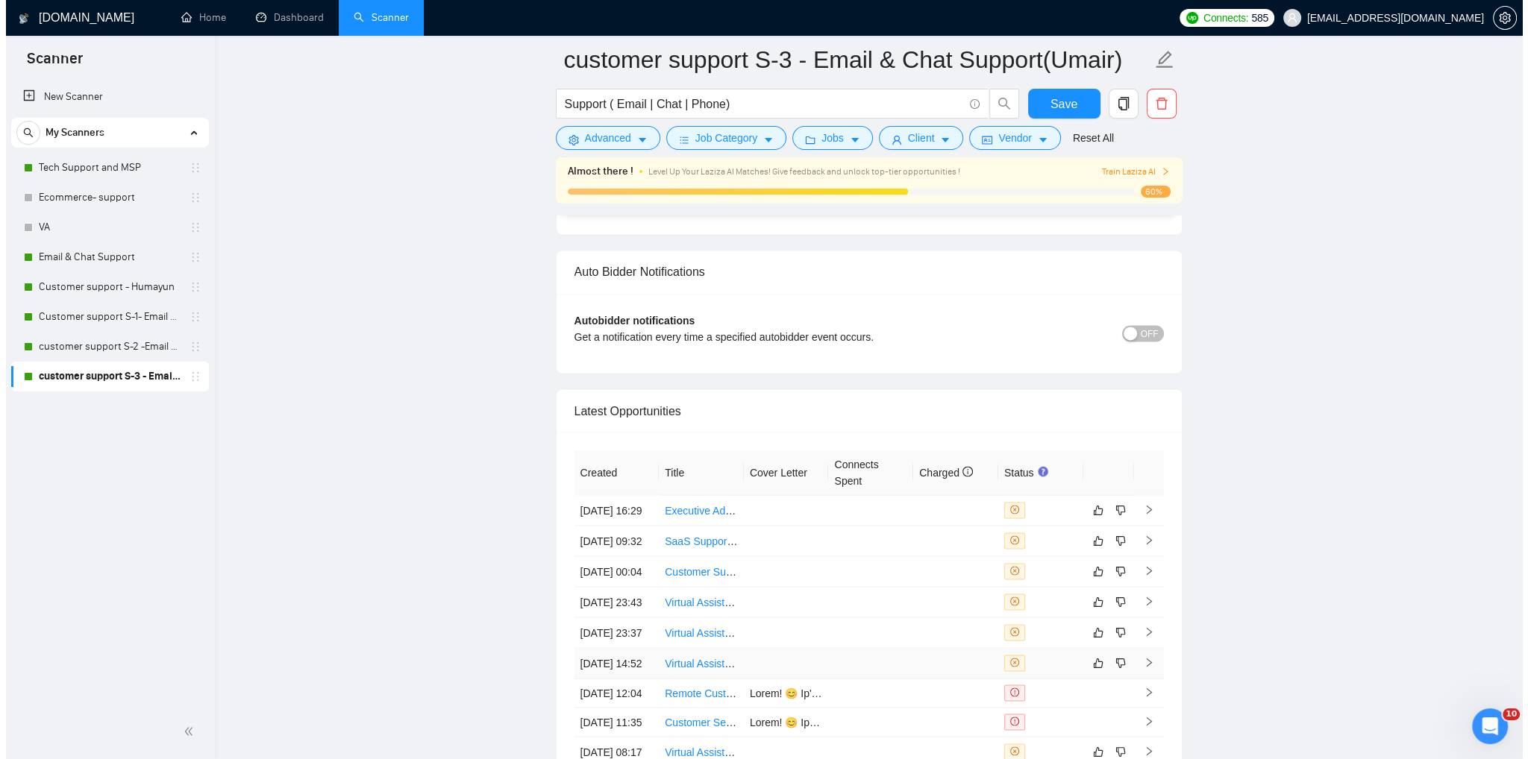
scroll to position [3785, 0]
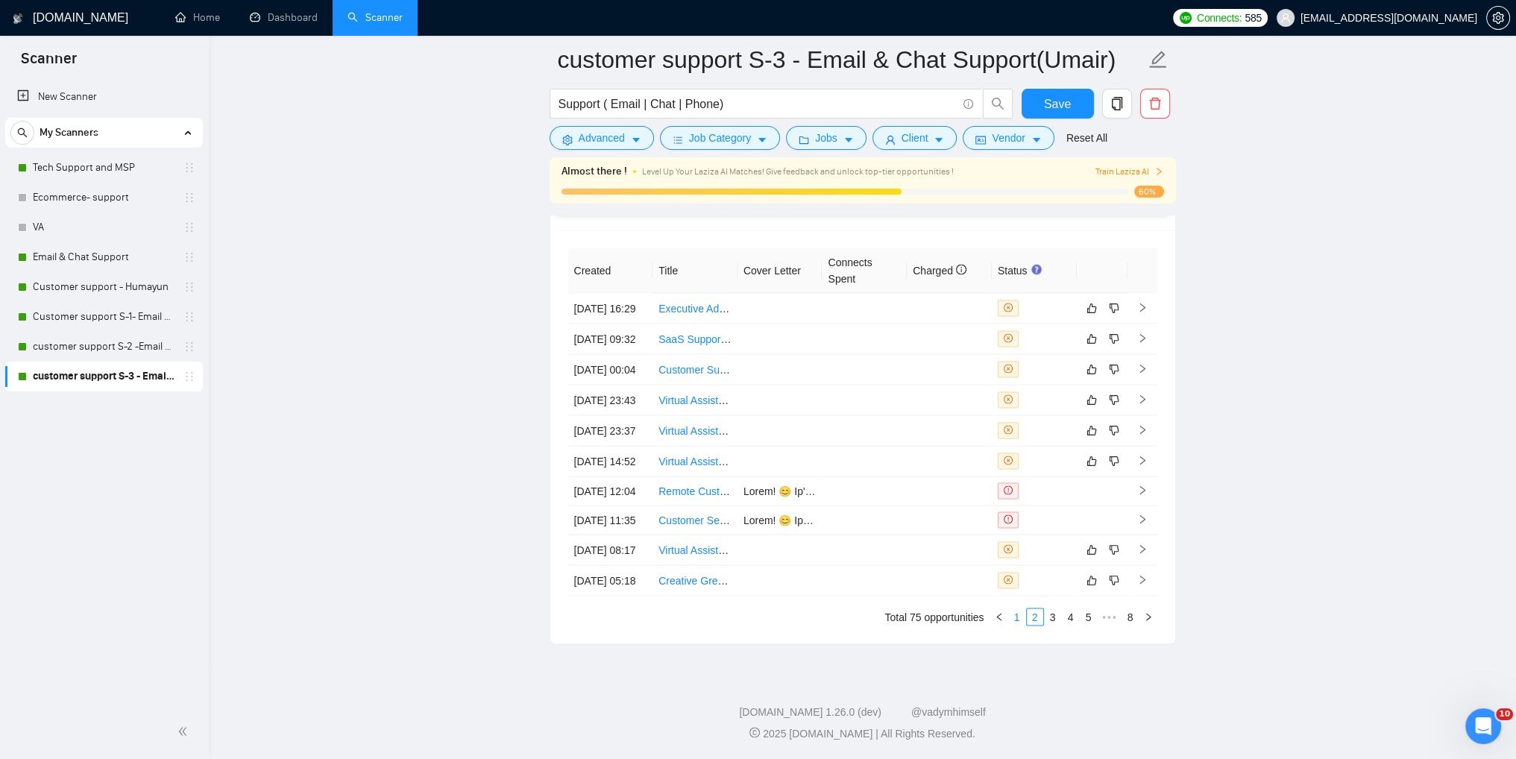
click at [1014, 625] on link "1" at bounding box center [1017, 617] width 16 height 16
click at [1138, 330] on icon "right" at bounding box center [1143, 335] width 10 height 10
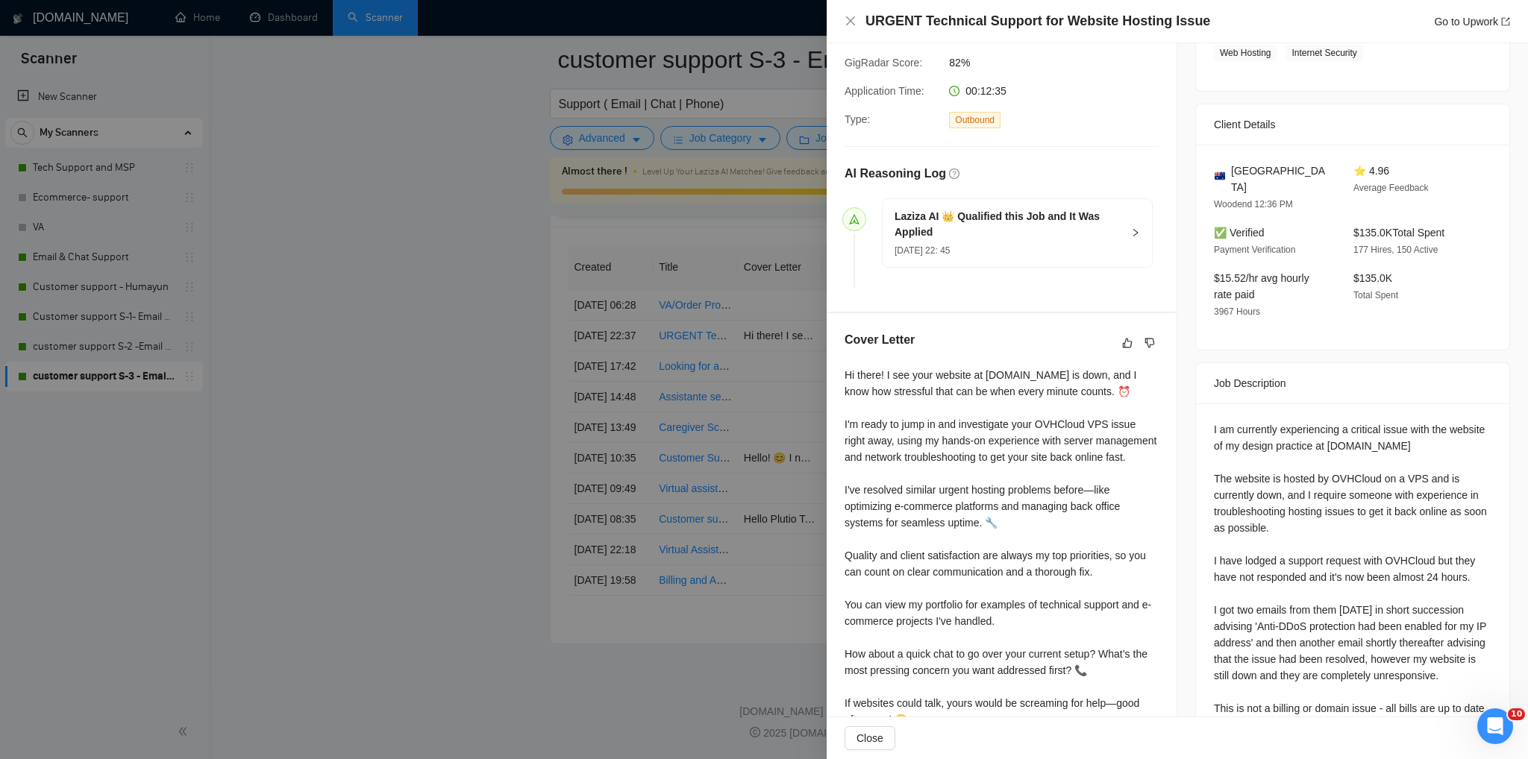
scroll to position [373, 0]
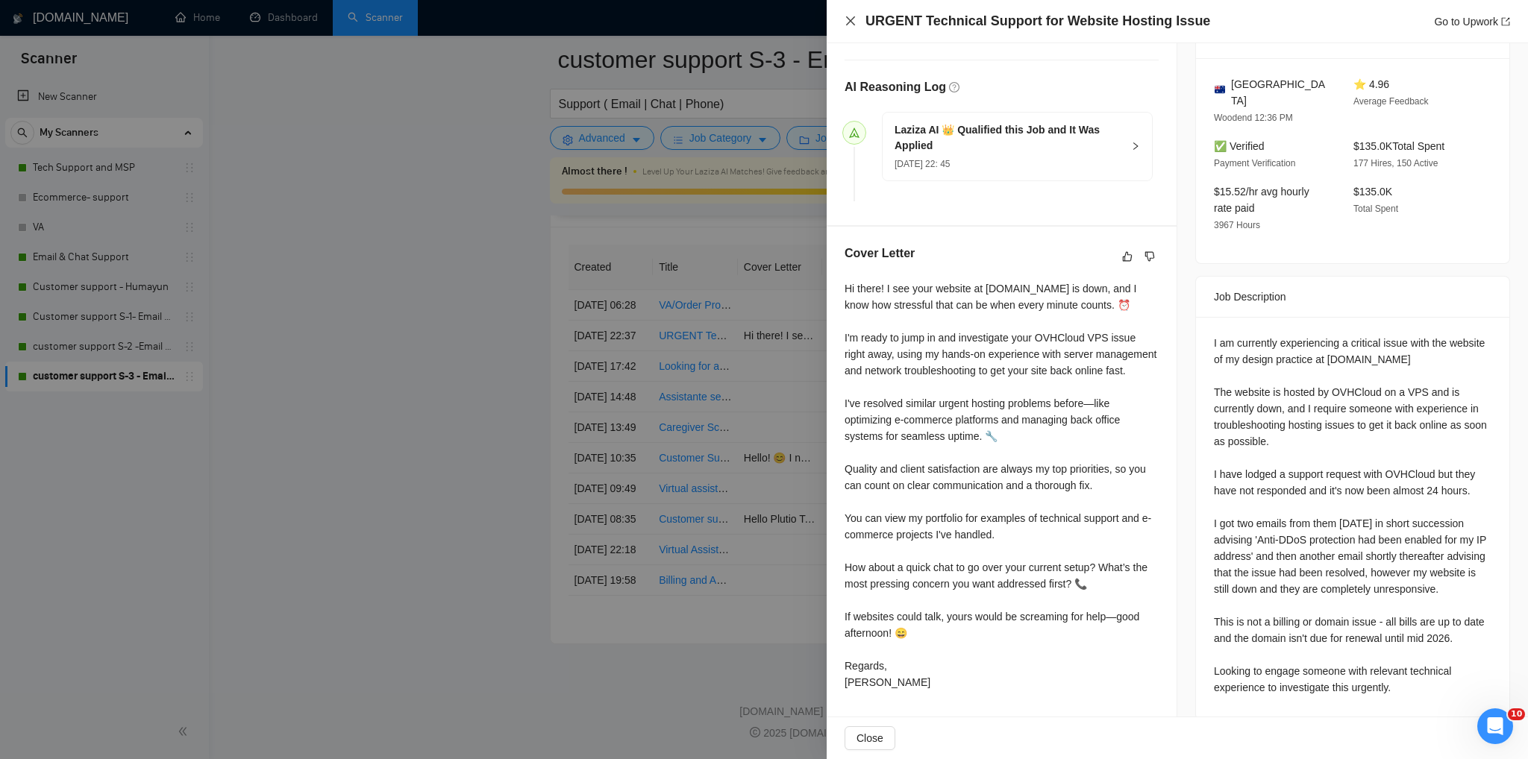
click at [848, 25] on icon "close" at bounding box center [850, 21] width 12 height 12
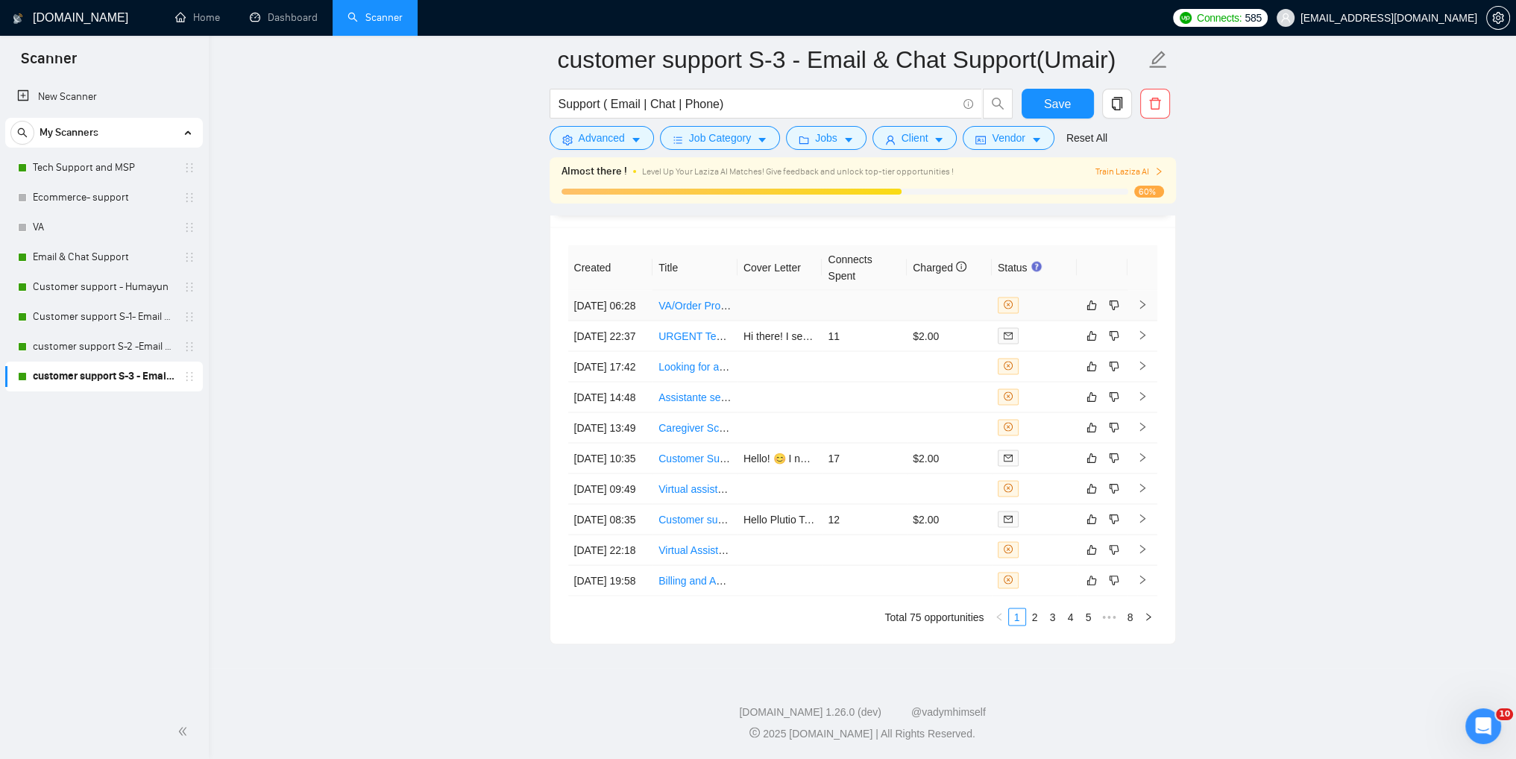
click at [1138, 299] on icon "right" at bounding box center [1143, 304] width 10 height 10
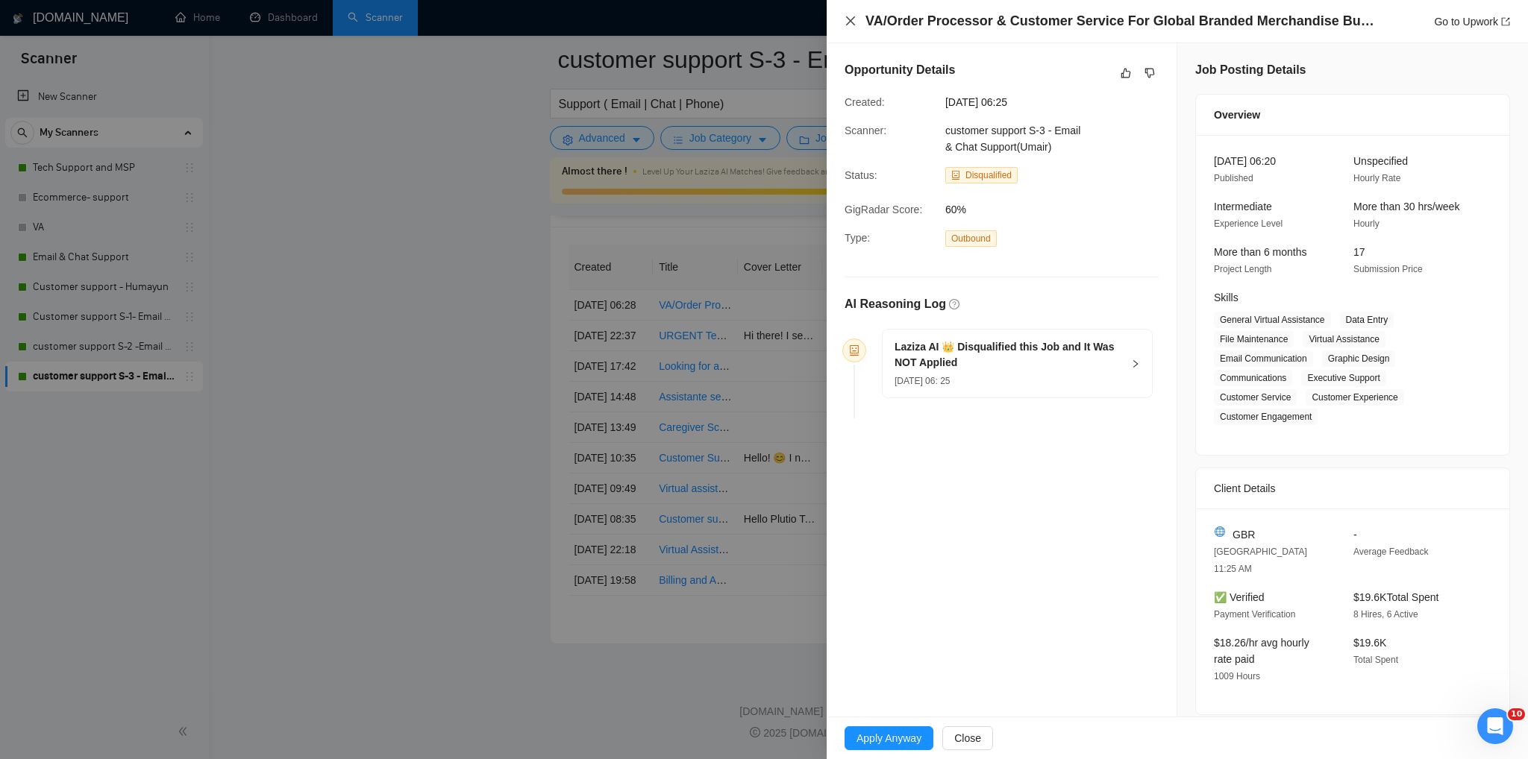
click at [850, 24] on icon "close" at bounding box center [850, 21] width 12 height 12
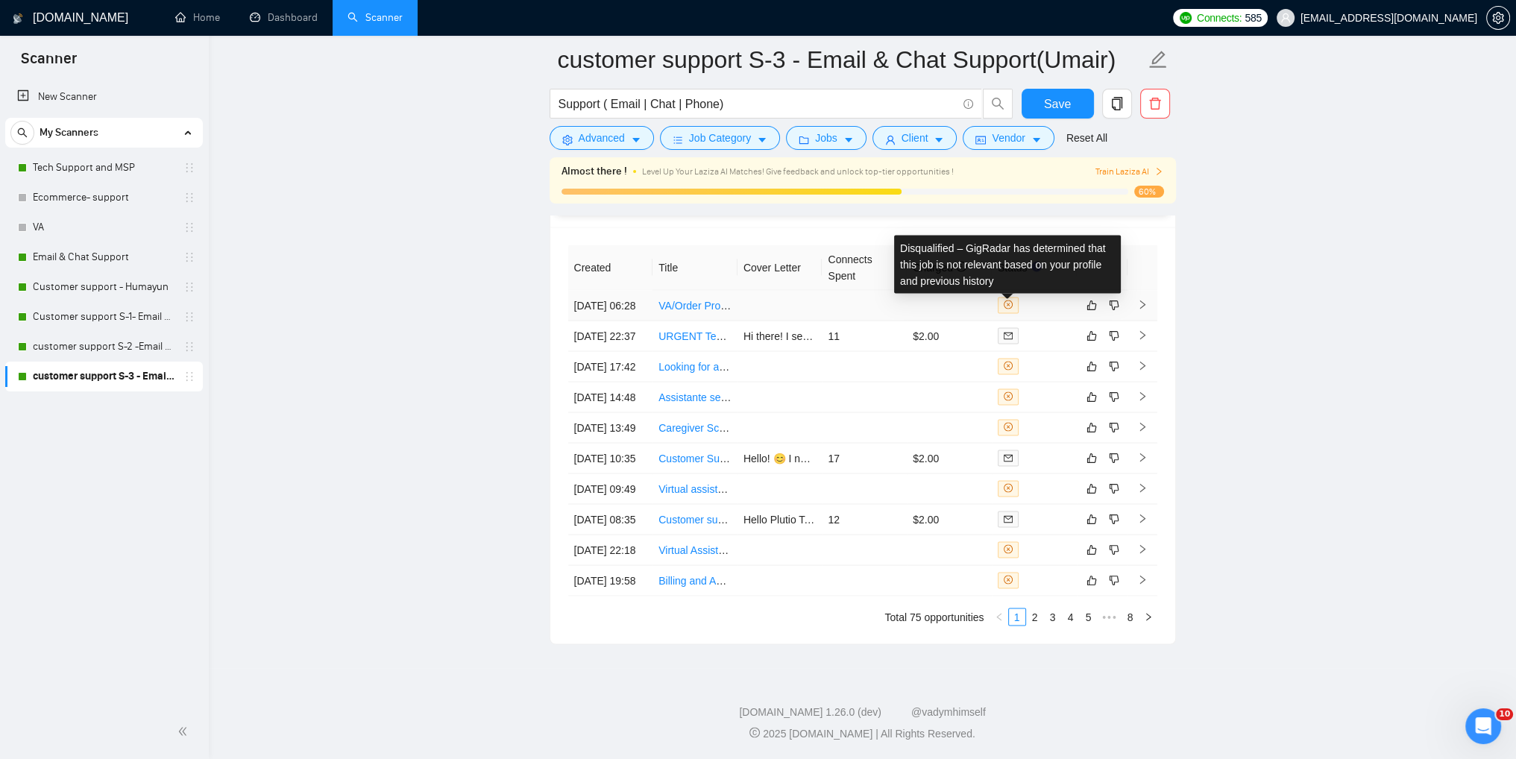
click at [1007, 300] on icon "close-circle" at bounding box center [1008, 304] width 9 height 9
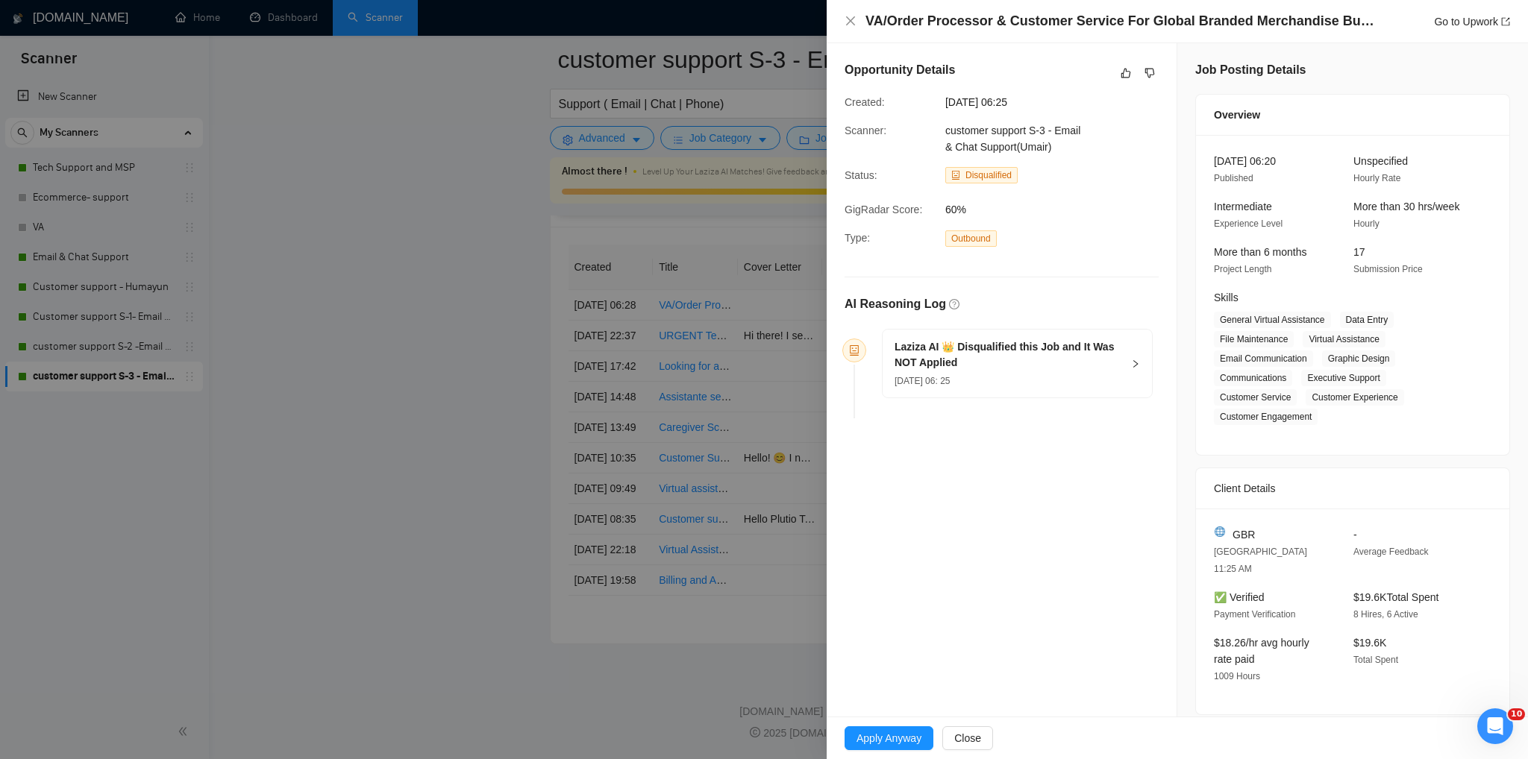
drag, startPoint x: 853, startPoint y: 28, endPoint x: 899, endPoint y: 88, distance: 76.1
click at [853, 28] on div "VA/Order Processor & Customer Service For Global Branded Merchandise Business G…" at bounding box center [1176, 21] width 665 height 19
click at [849, 23] on icon "close" at bounding box center [850, 20] width 9 height 9
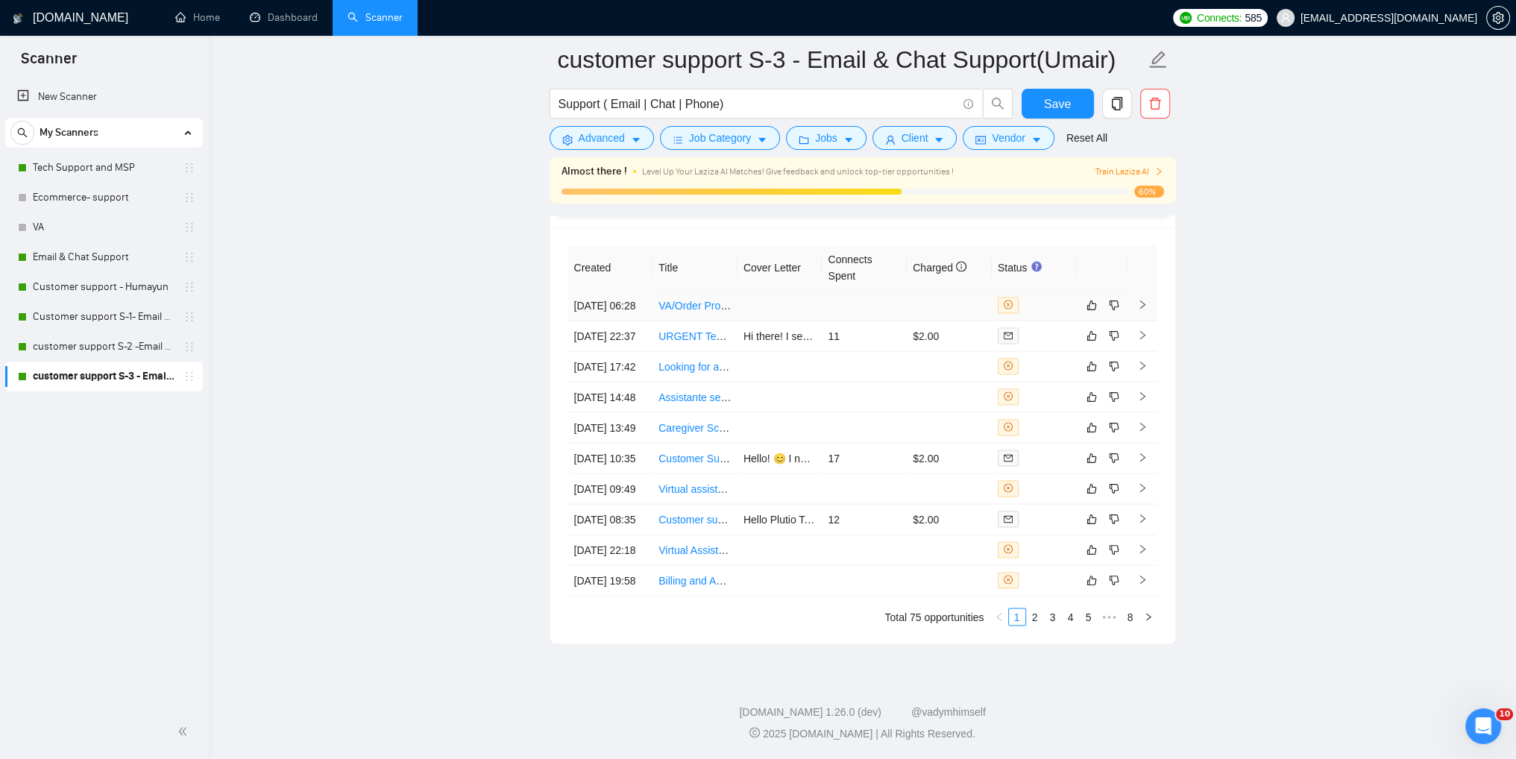
click at [1138, 299] on icon "right" at bounding box center [1143, 304] width 10 height 10
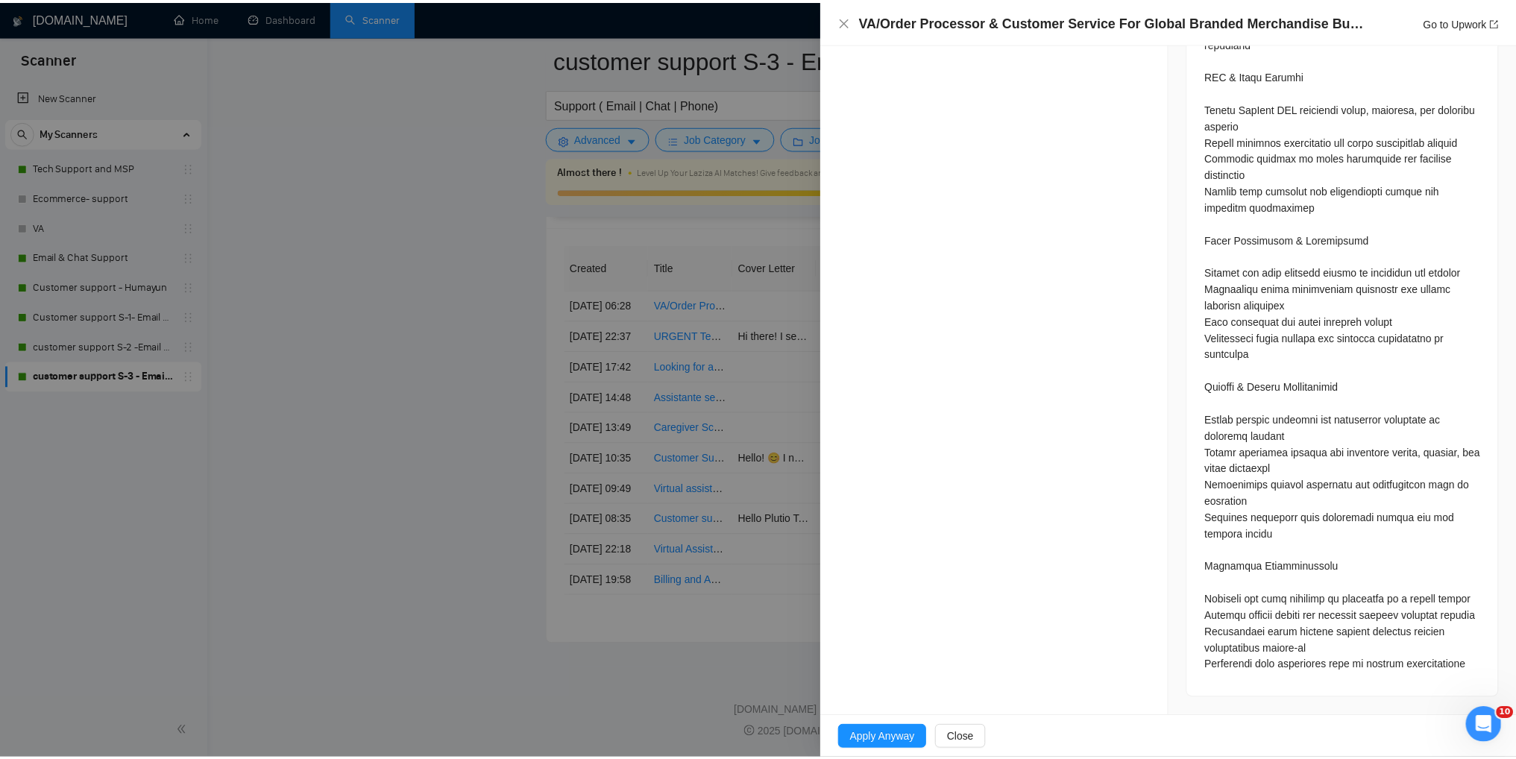
scroll to position [1129, 0]
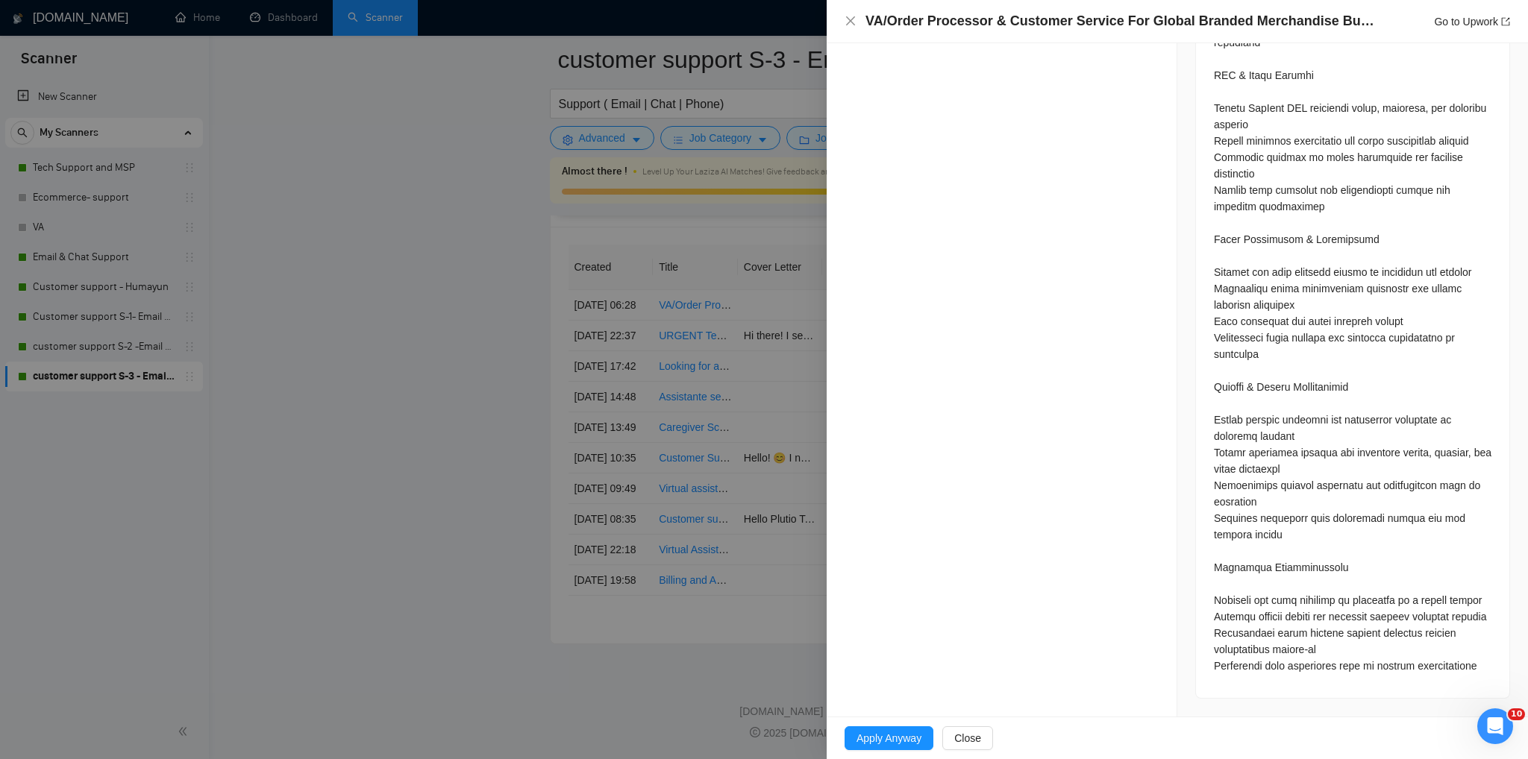
click at [850, 28] on div "VA/Order Processor & Customer Service For Global Branded Merchandise Business G…" at bounding box center [1176, 21] width 665 height 19
drag, startPoint x: 849, startPoint y: 16, endPoint x: 345, endPoint y: 207, distance: 538.5
click at [849, 18] on icon "close" at bounding box center [850, 21] width 12 height 12
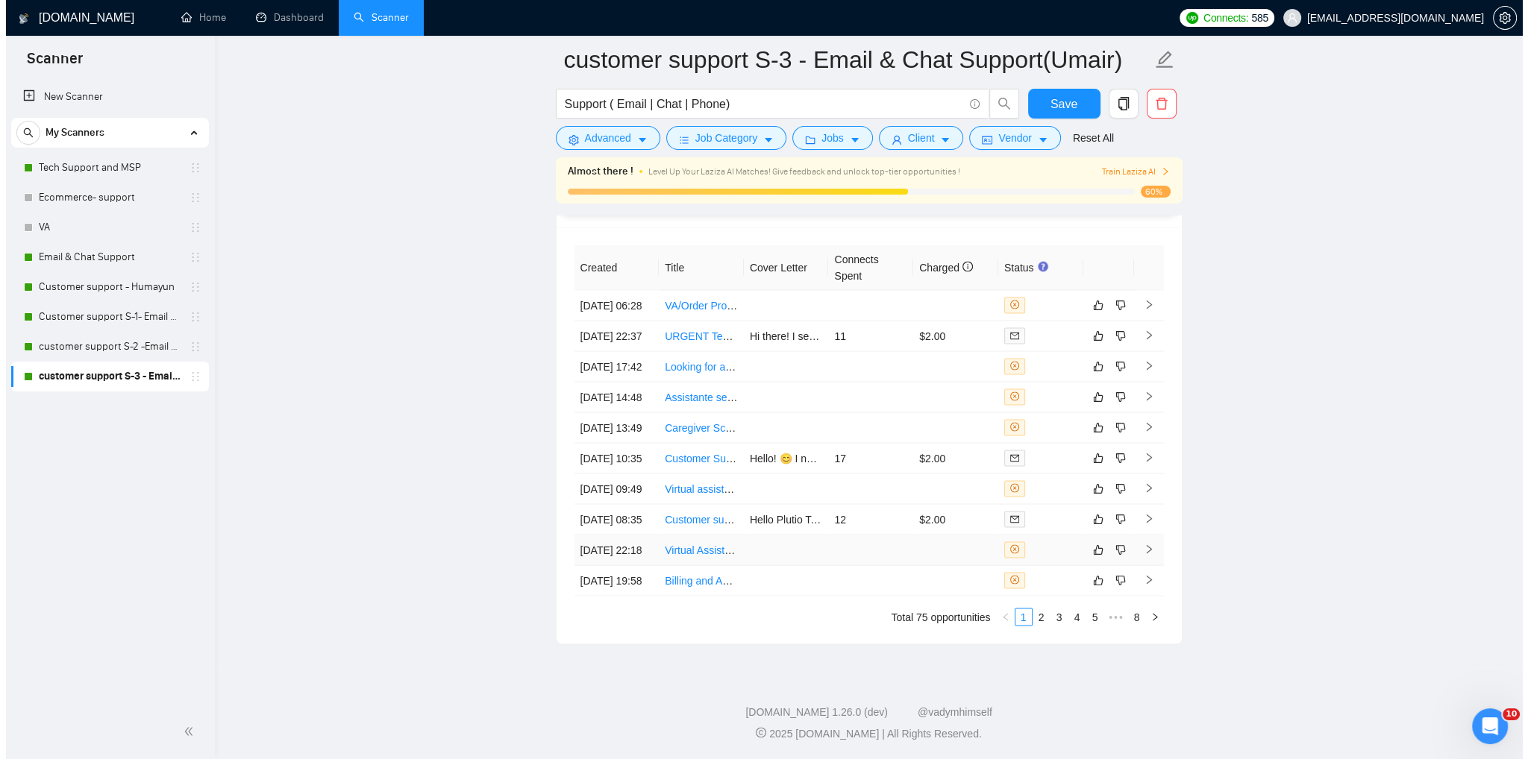
scroll to position [3860, 0]
click at [1140, 544] on icon "right" at bounding box center [1143, 549] width 10 height 10
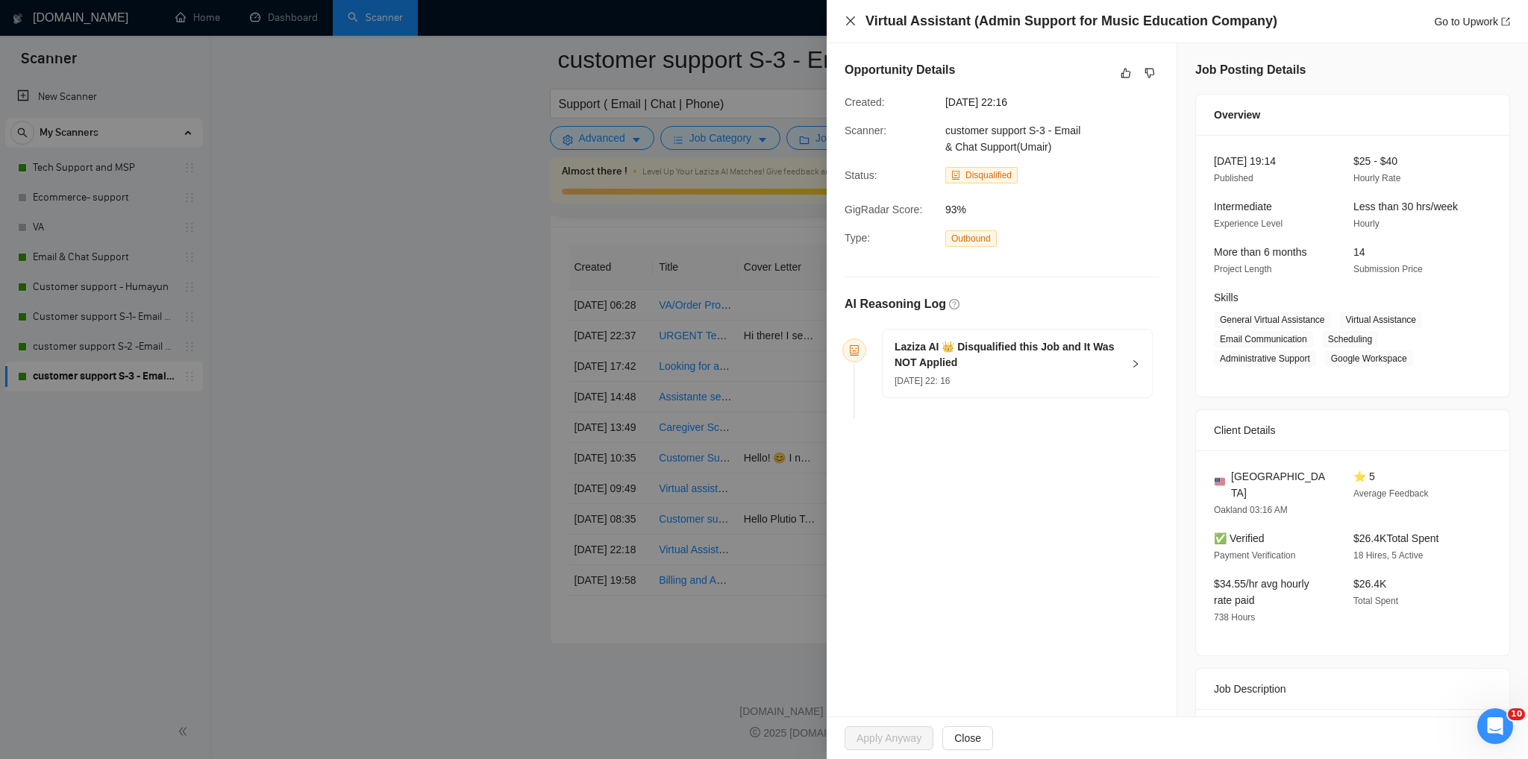
click at [849, 22] on icon "close" at bounding box center [850, 20] width 9 height 9
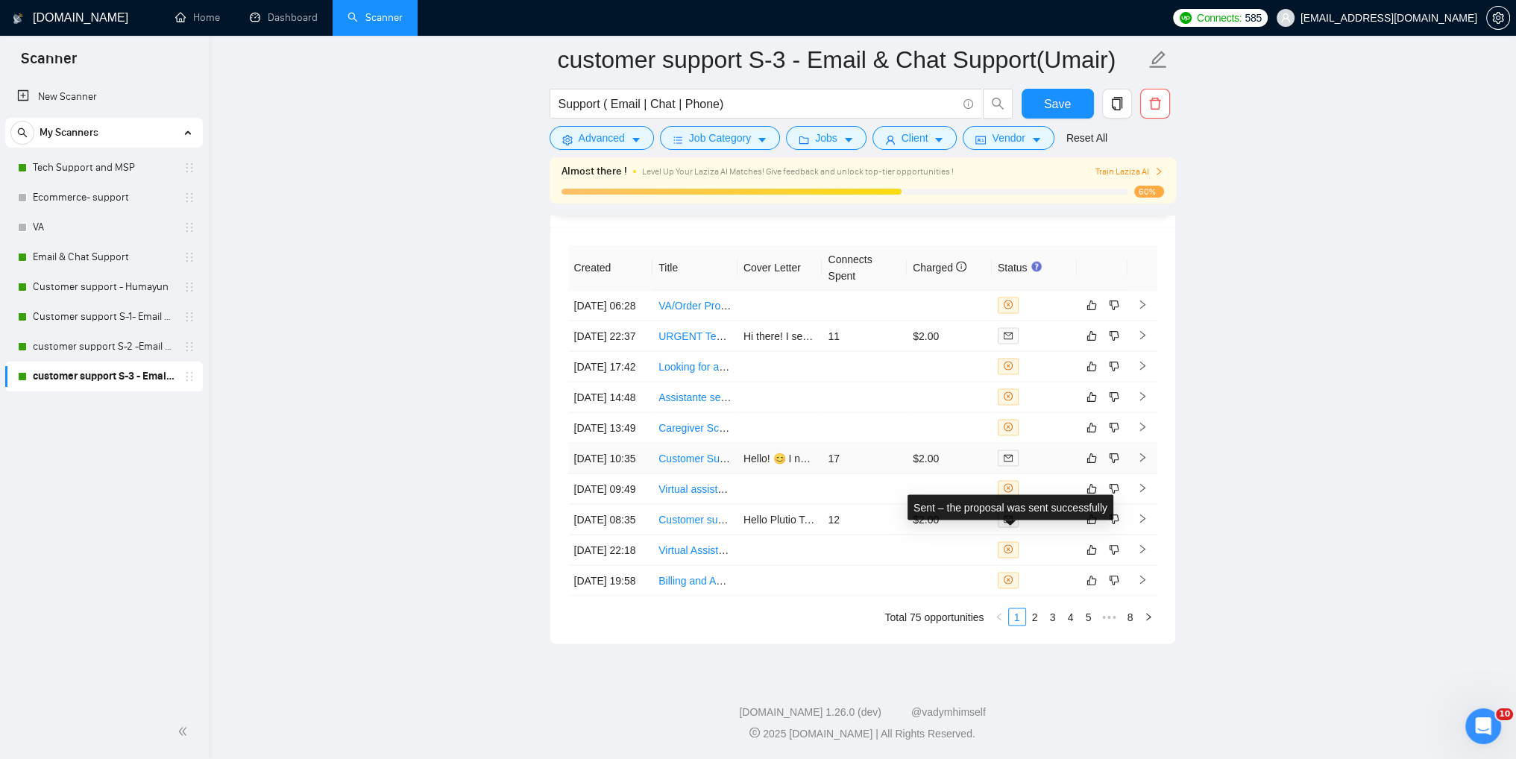
click at [1007, 454] on icon "mail" at bounding box center [1008, 457] width 9 height 7
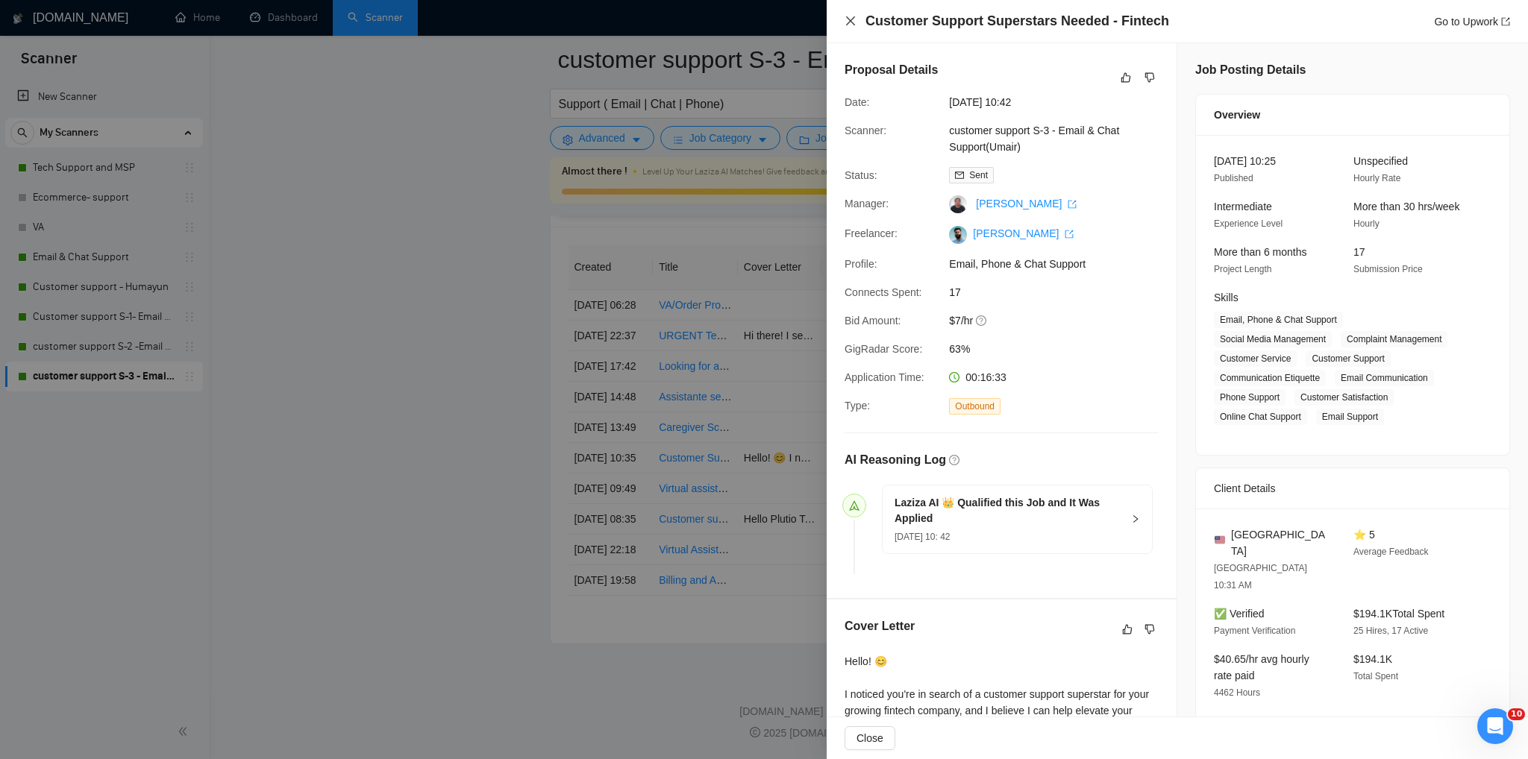
click at [844, 22] on icon "close" at bounding box center [850, 21] width 12 height 12
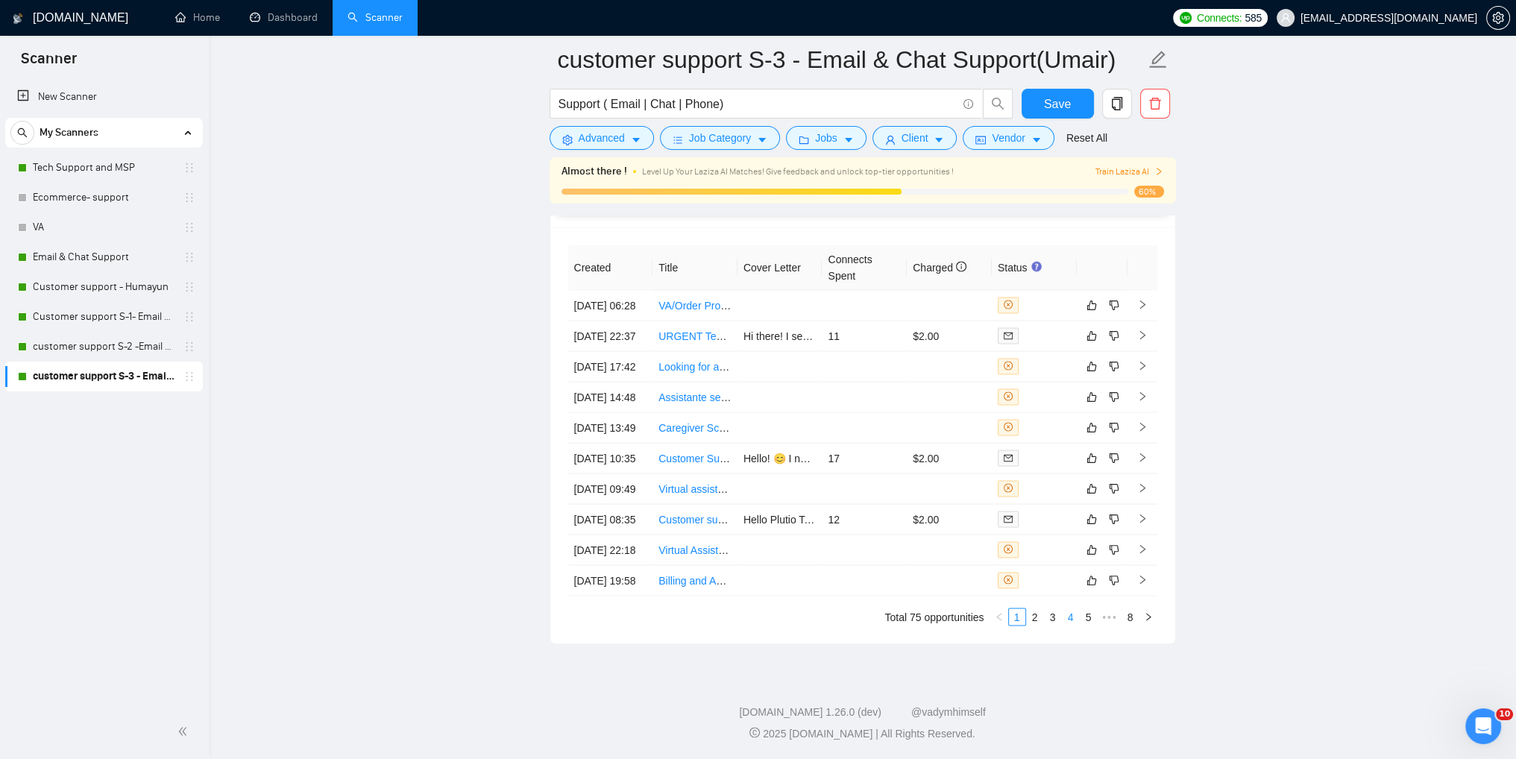
click at [1072, 620] on link "4" at bounding box center [1071, 617] width 16 height 16
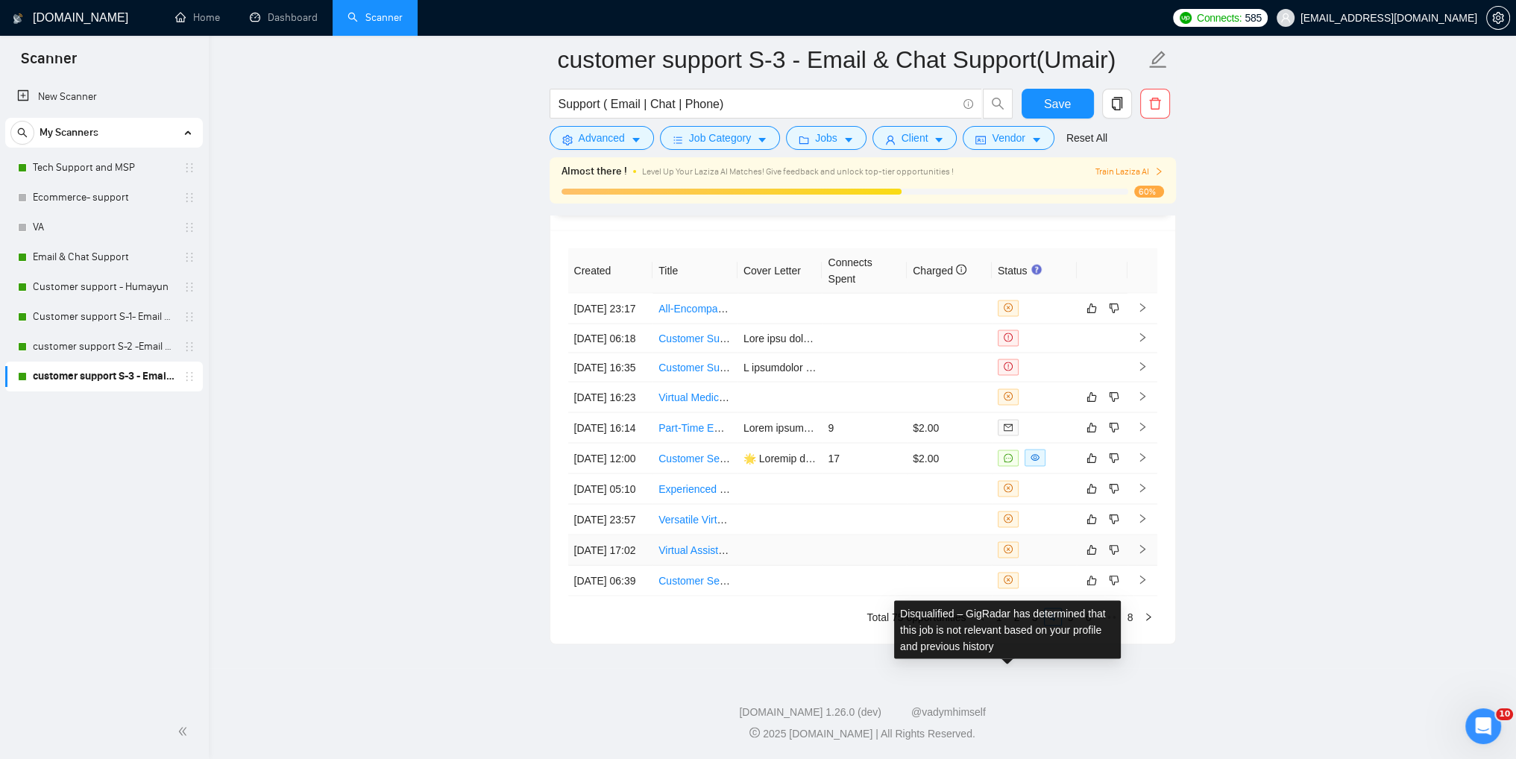
click at [1002, 542] on span at bounding box center [1008, 550] width 21 height 16
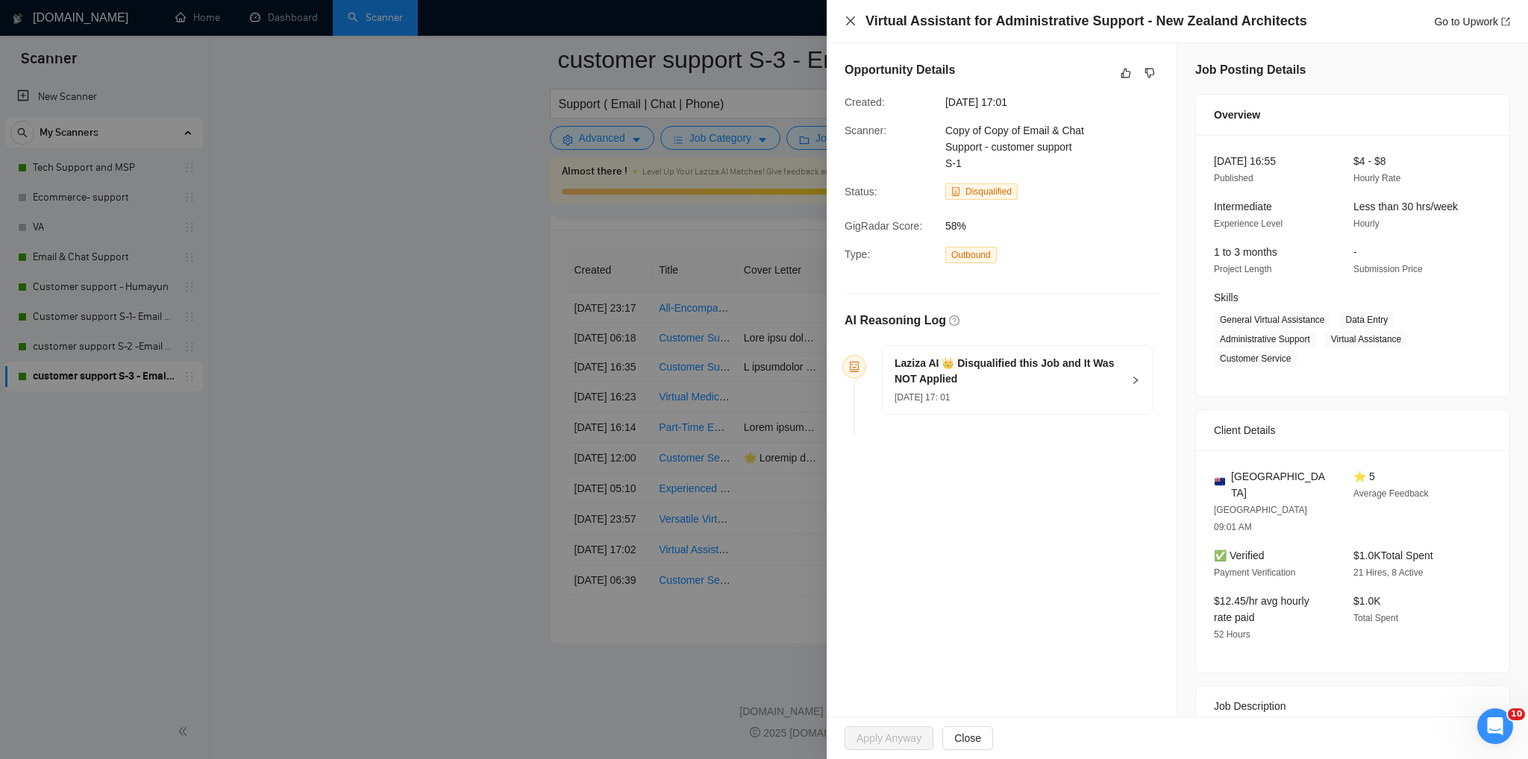
drag, startPoint x: 848, startPoint y: 25, endPoint x: 850, endPoint y: 46, distance: 21.0
click at [848, 25] on icon "close" at bounding box center [850, 21] width 12 height 12
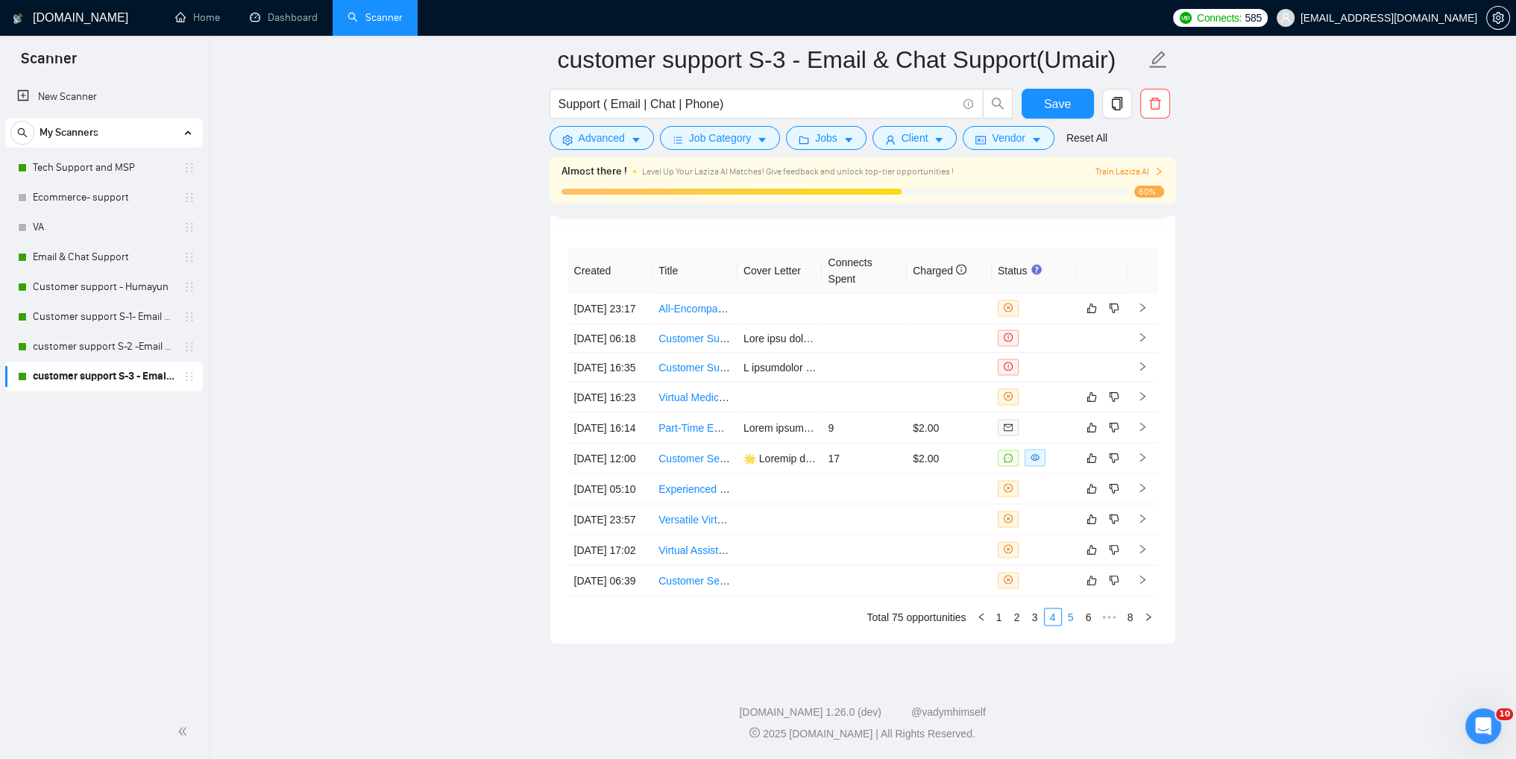
click at [1070, 617] on link "5" at bounding box center [1071, 617] width 16 height 16
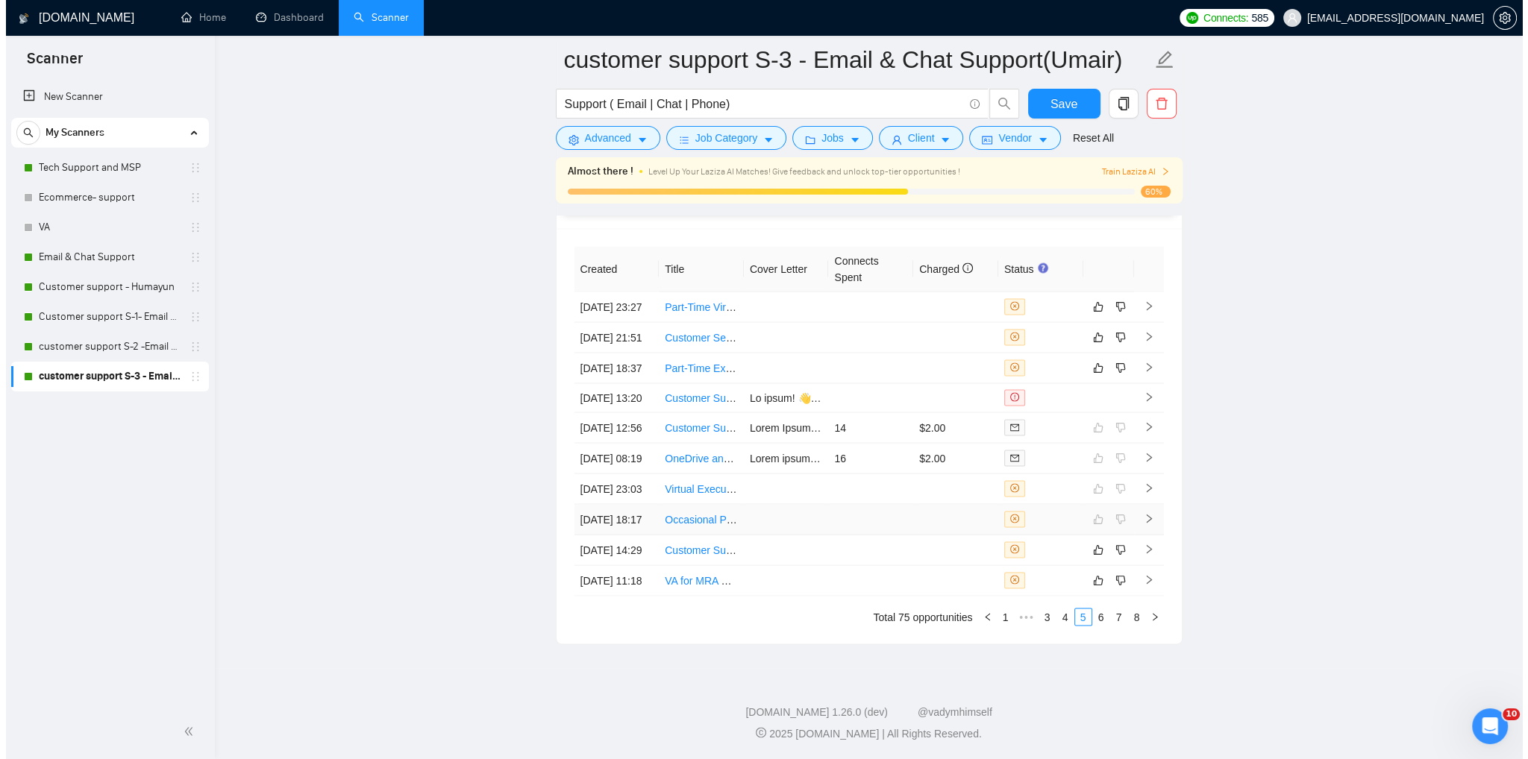
scroll to position [3860, 0]
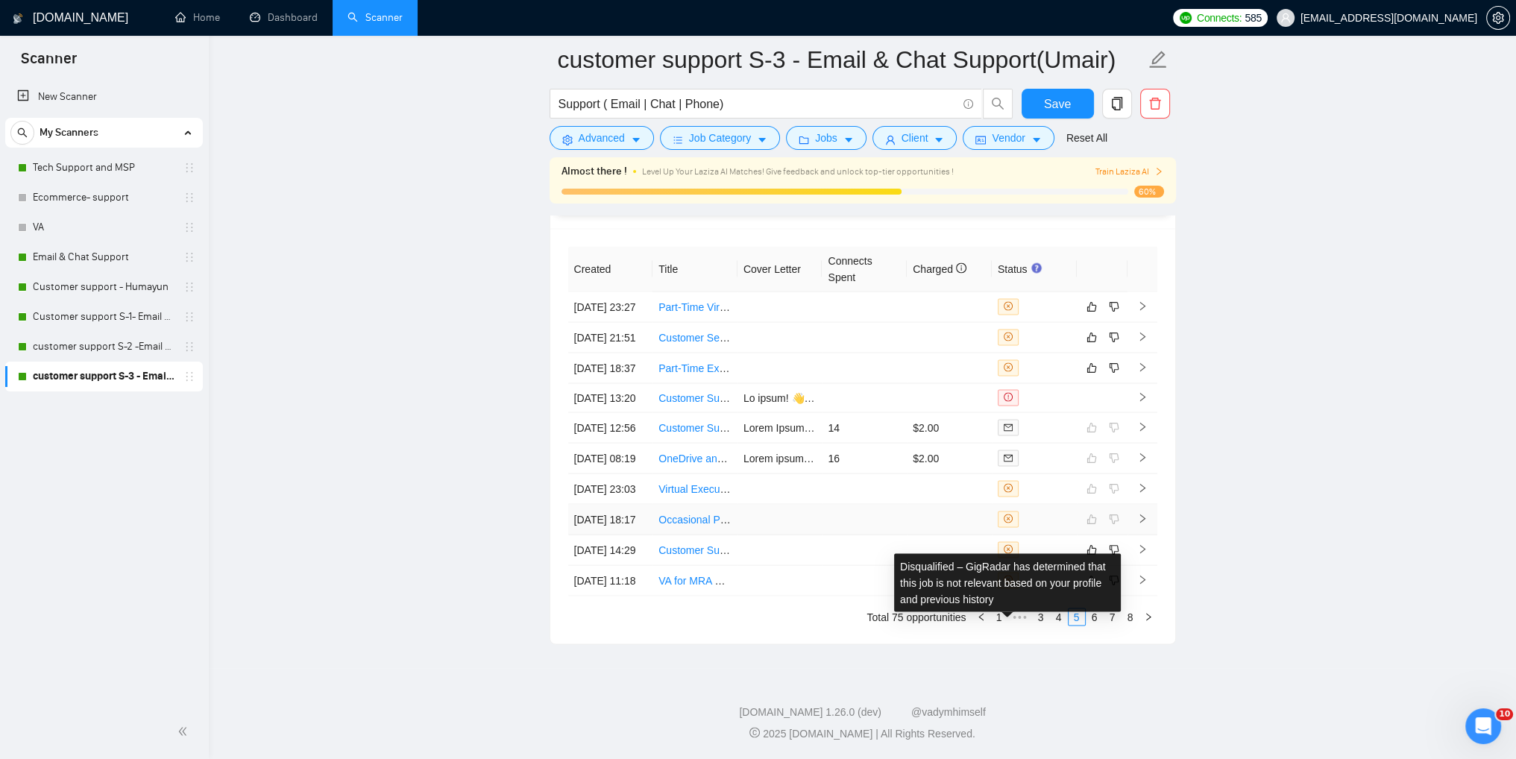
click at [1008, 514] on icon "close-circle" at bounding box center [1008, 518] width 9 height 9
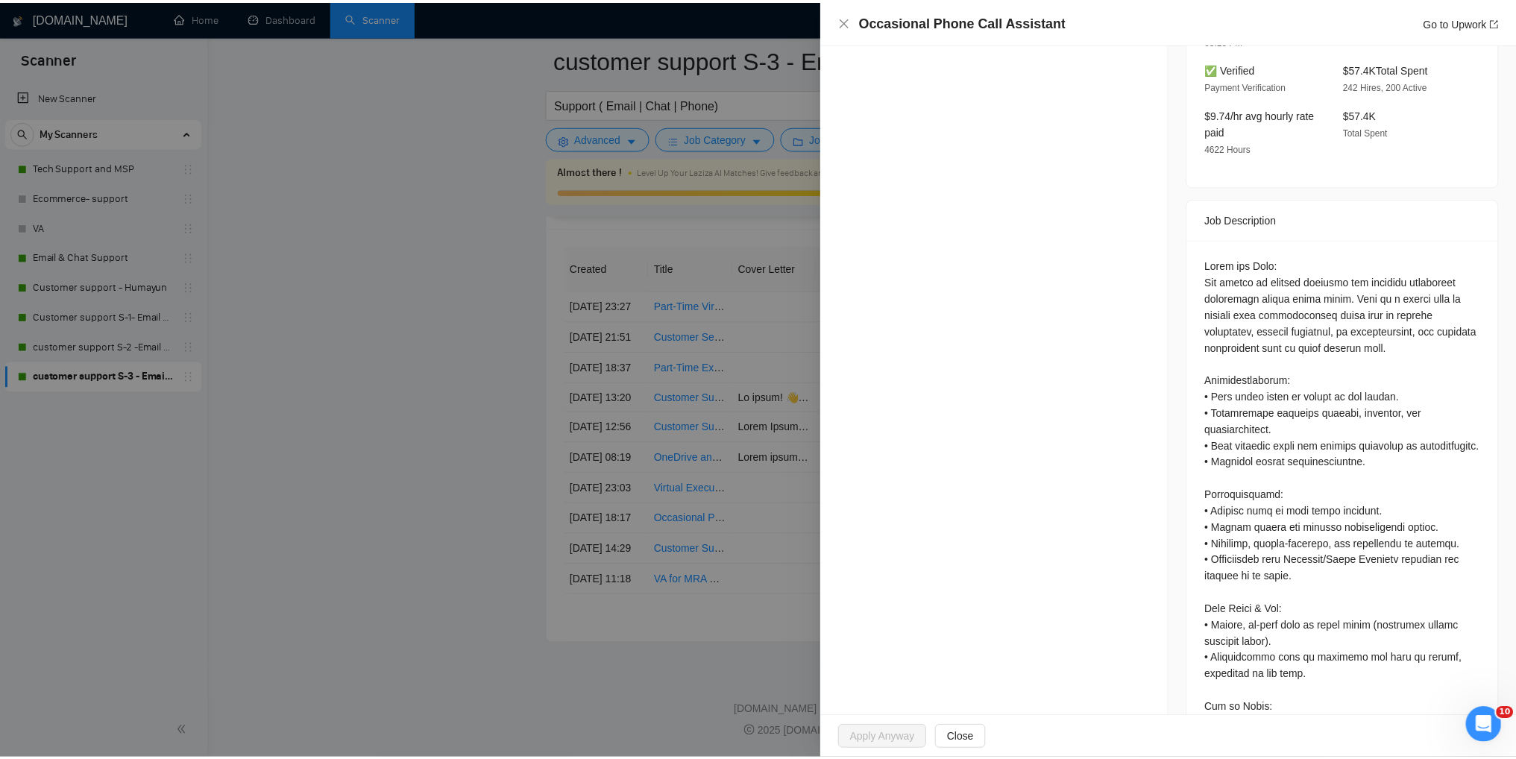
scroll to position [507, 0]
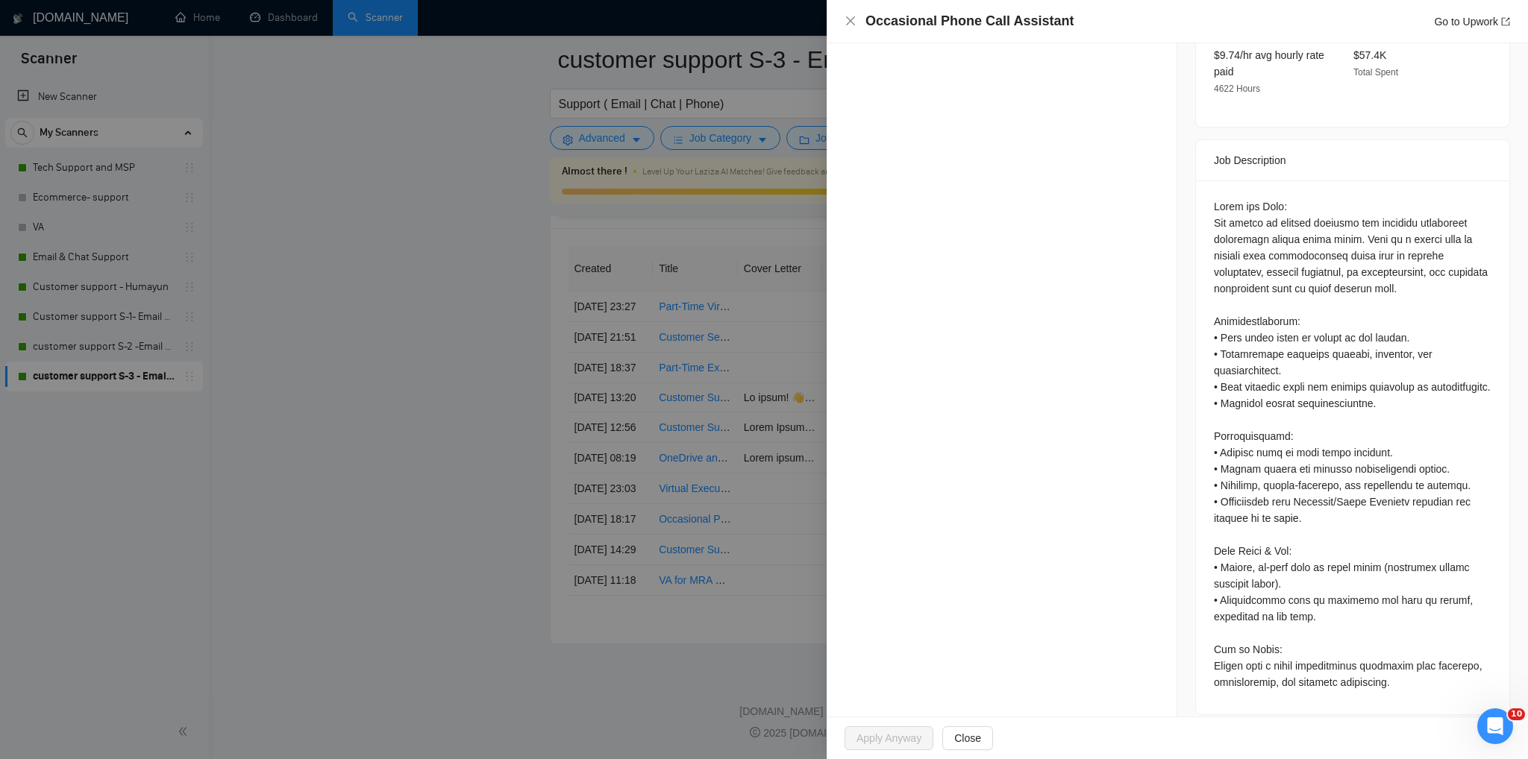
drag, startPoint x: 370, startPoint y: 415, endPoint x: 570, endPoint y: 357, distance: 208.4
click at [370, 415] on div at bounding box center [764, 379] width 1528 height 759
